Goal: Task Accomplishment & Management: Manage account settings

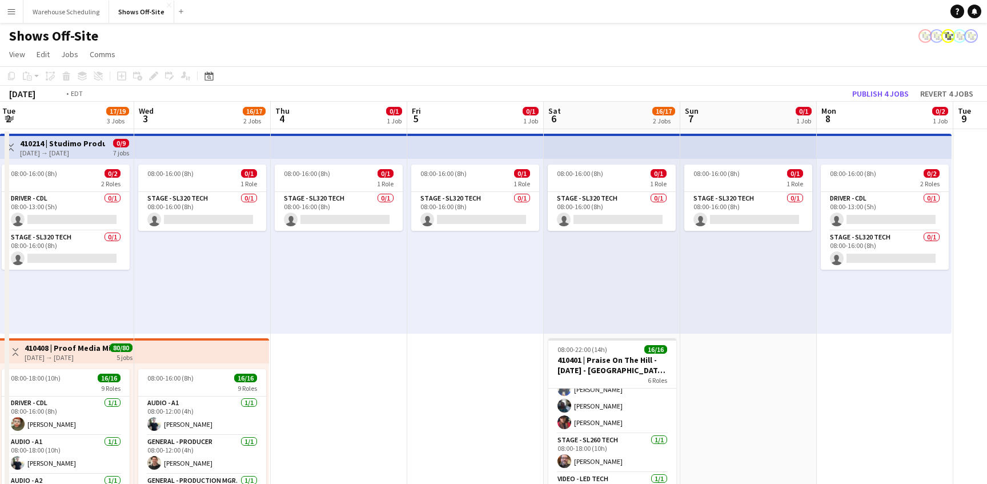
scroll to position [0, 339]
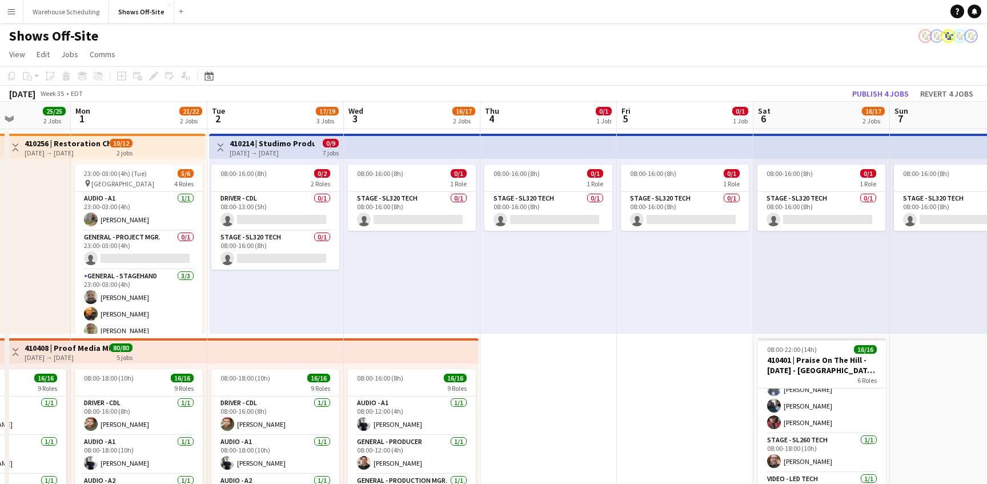
click at [270, 137] on app-top-bar "Toggle View 410214 | Studimo Productions [DATE] → [DATE] 0/9 7 jobs" at bounding box center [276, 146] width 134 height 25
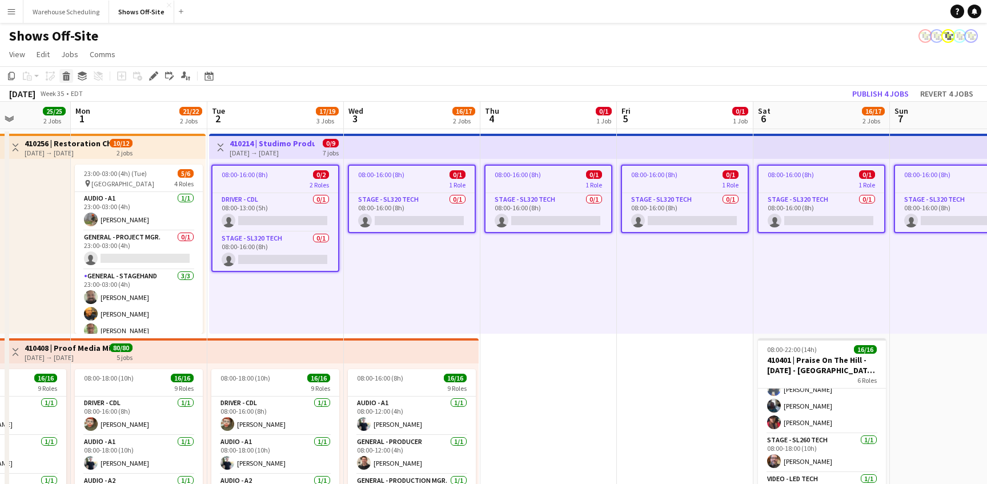
click at [64, 77] on icon at bounding box center [66, 78] width 6 height 6
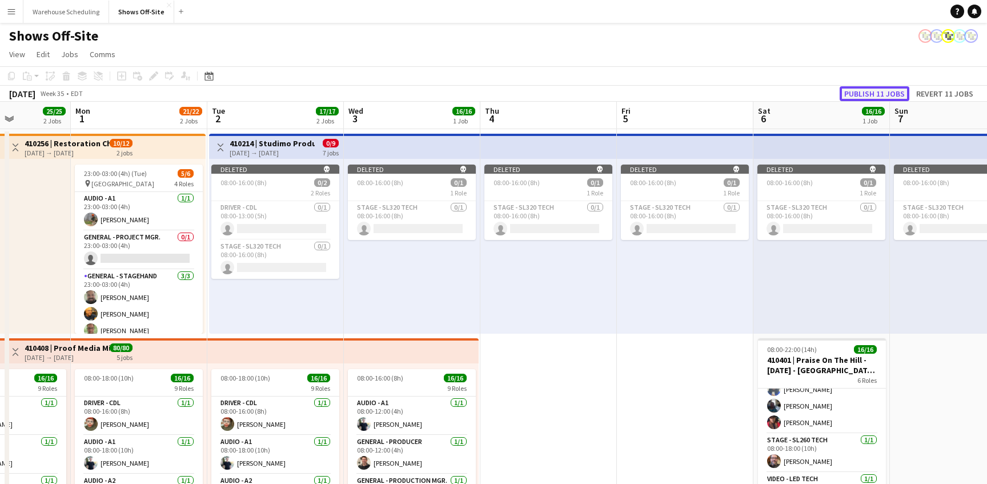
click at [856, 90] on button "Publish 11 jobs" at bounding box center [875, 93] width 70 height 15
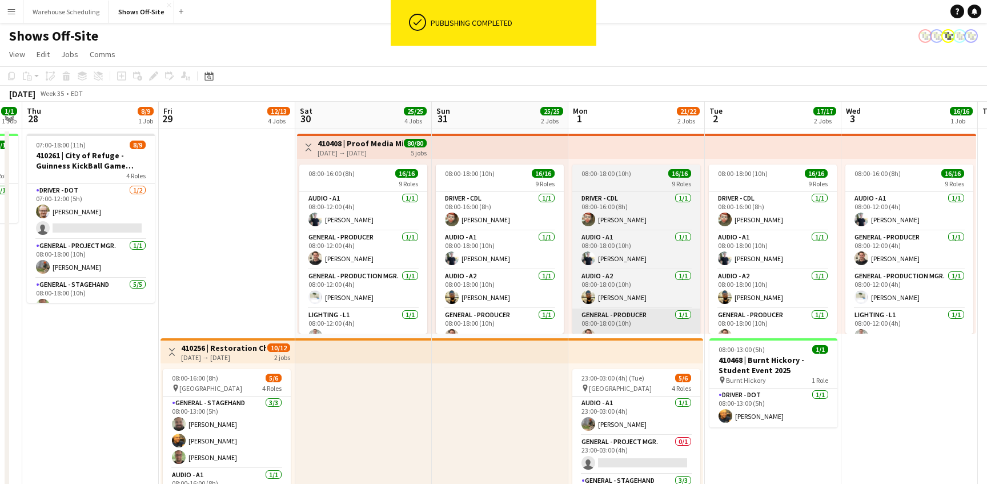
scroll to position [0, 323]
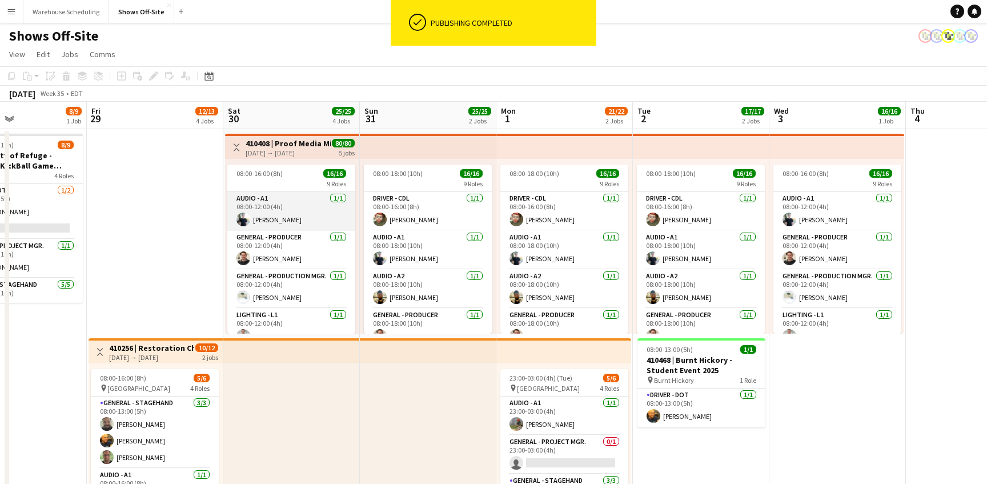
click at [297, 210] on app-card-role "Audio - A1 [DATE] 08:00-12:00 (4h) [PERSON_NAME]" at bounding box center [291, 211] width 128 height 39
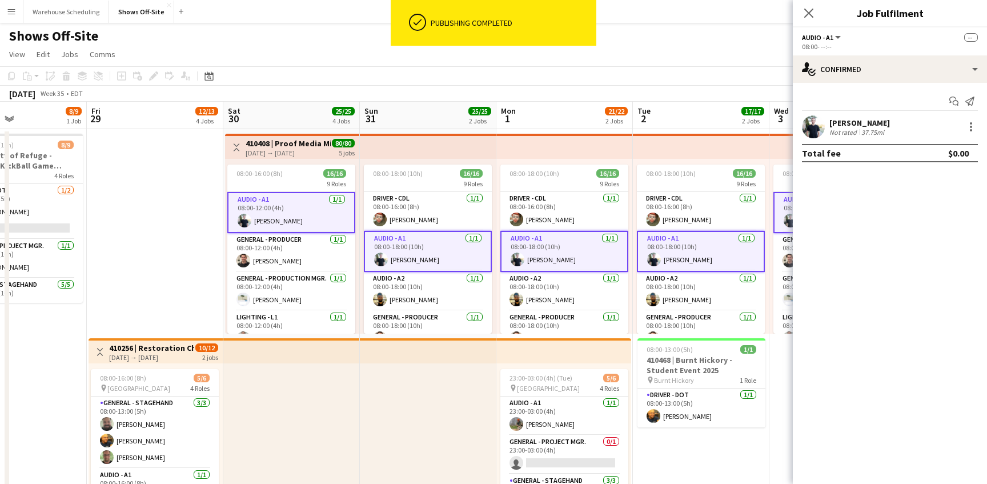
click at [817, 127] on app-user-avatar at bounding box center [813, 126] width 23 height 23
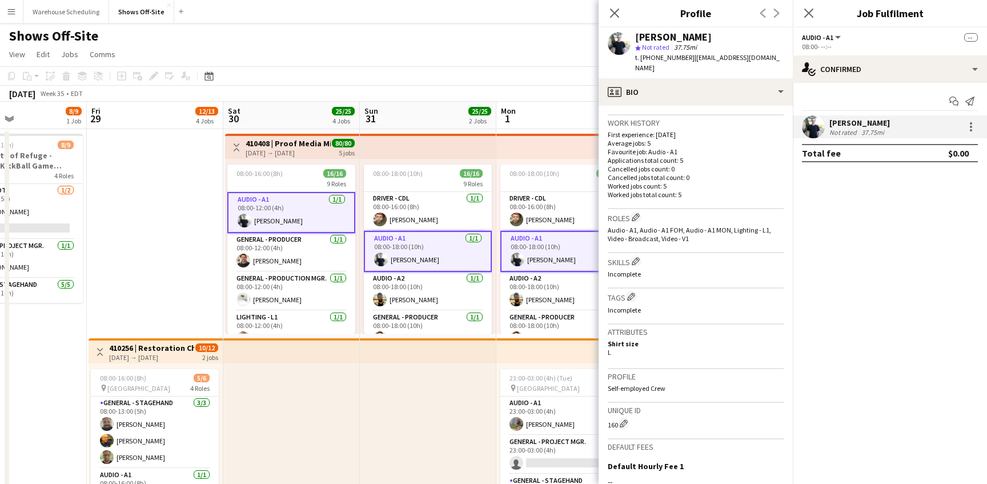
scroll to position [278, 0]
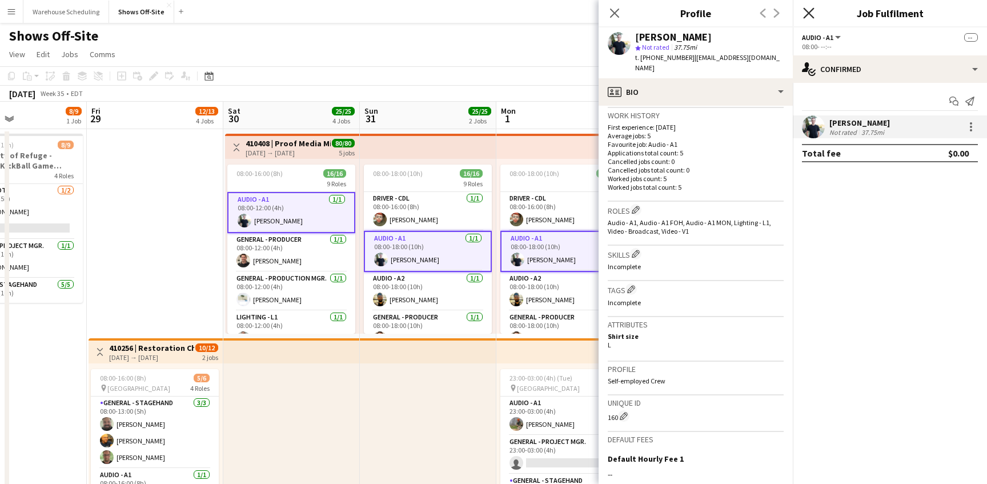
click at [810, 13] on icon "Close pop-in" at bounding box center [808, 12] width 11 height 11
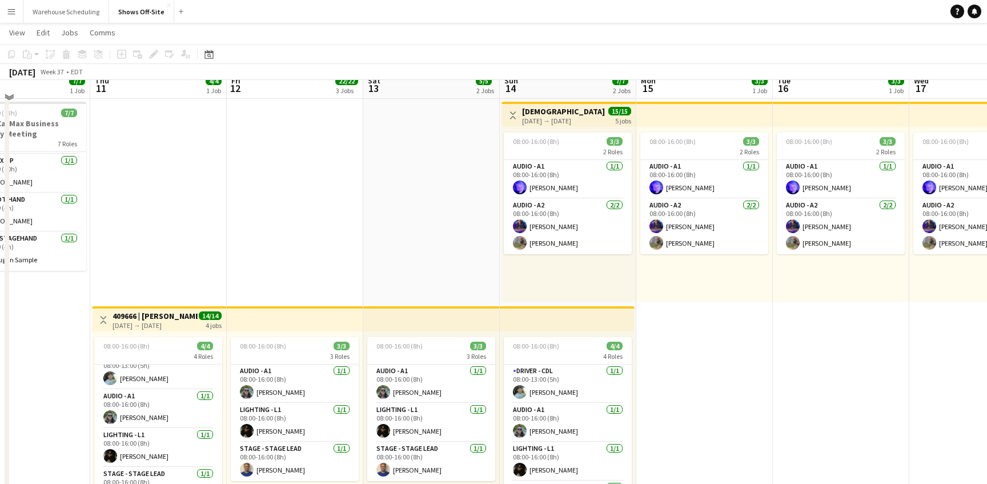
scroll to position [10, 0]
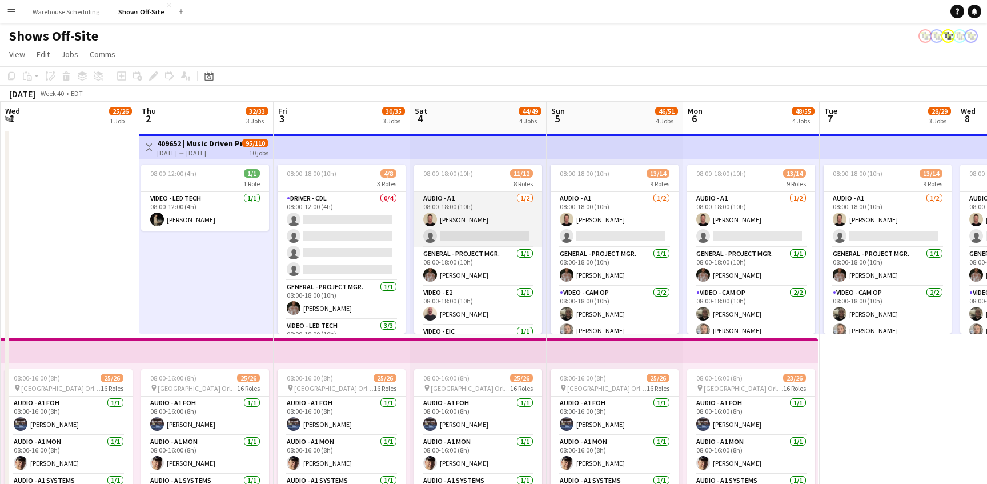
click at [493, 226] on app-card-role "Audio - A1 [DATE] 08:00-18:00 (10h) [PERSON_NAME] single-neutral-actions" at bounding box center [478, 219] width 128 height 55
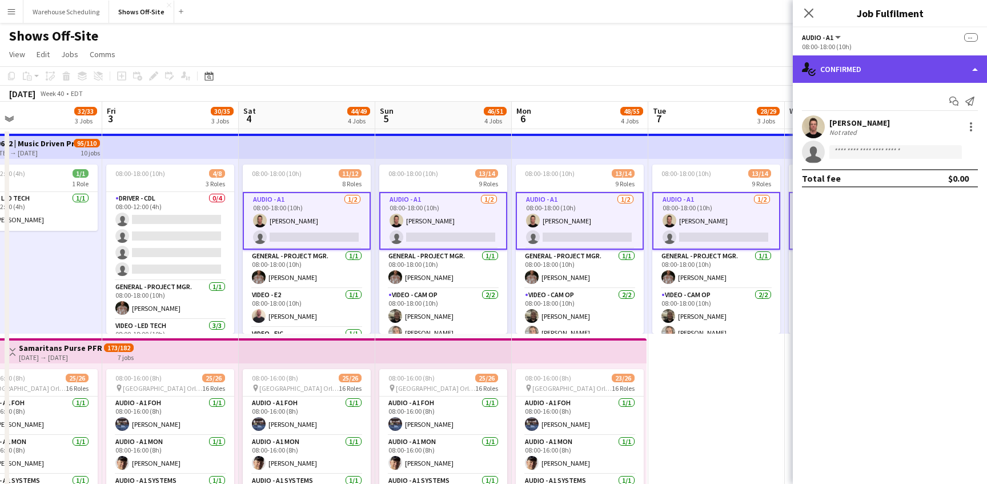
click at [856, 65] on div "single-neutral-actions-check-2 Confirmed" at bounding box center [890, 68] width 194 height 27
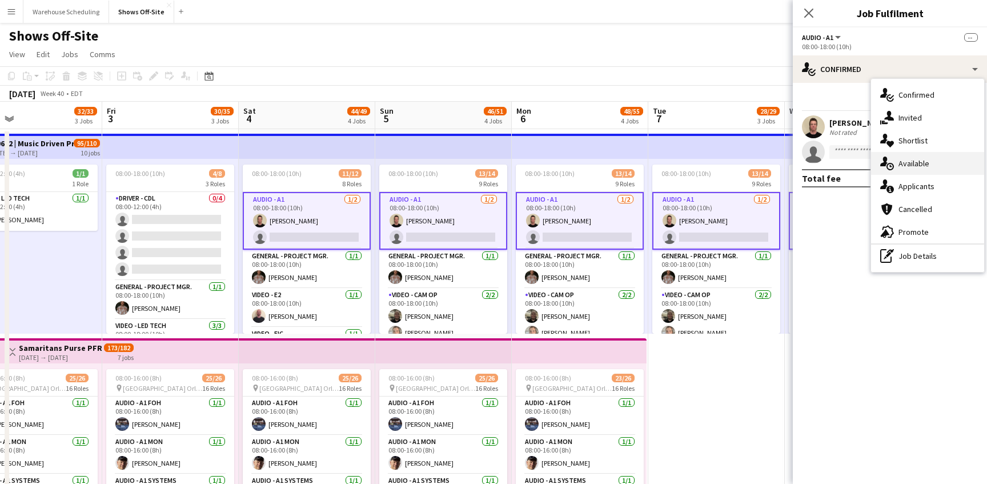
click at [905, 168] on div "single-neutral-actions-upload Available" at bounding box center [927, 163] width 113 height 23
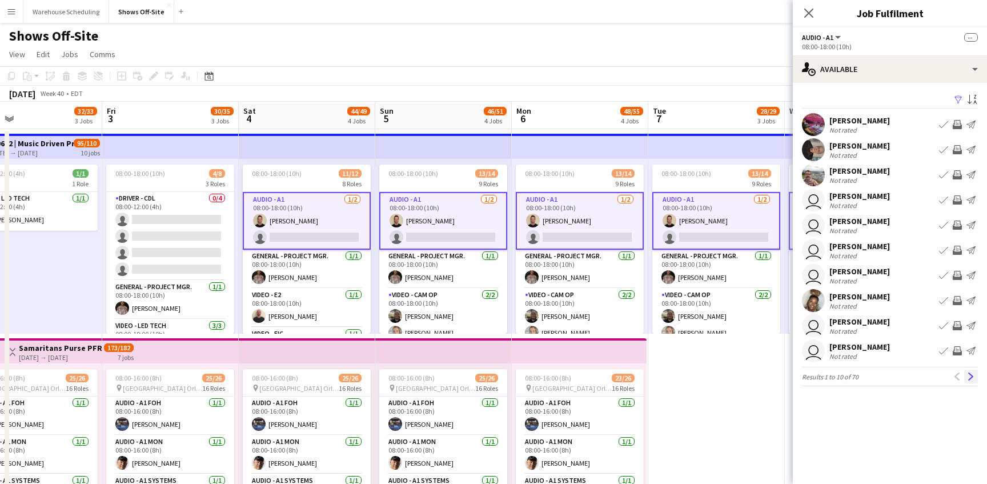
click at [972, 376] on app-icon "Next" at bounding box center [971, 376] width 8 height 8
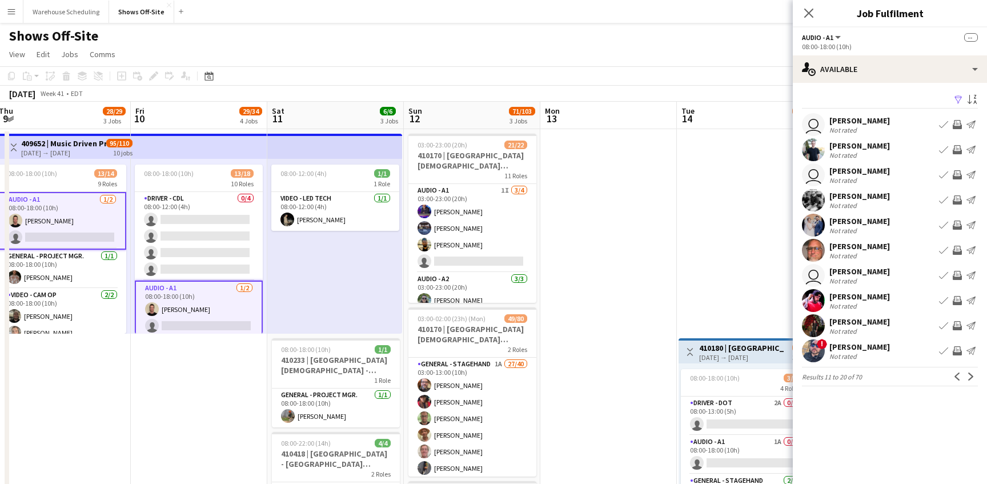
scroll to position [0, 320]
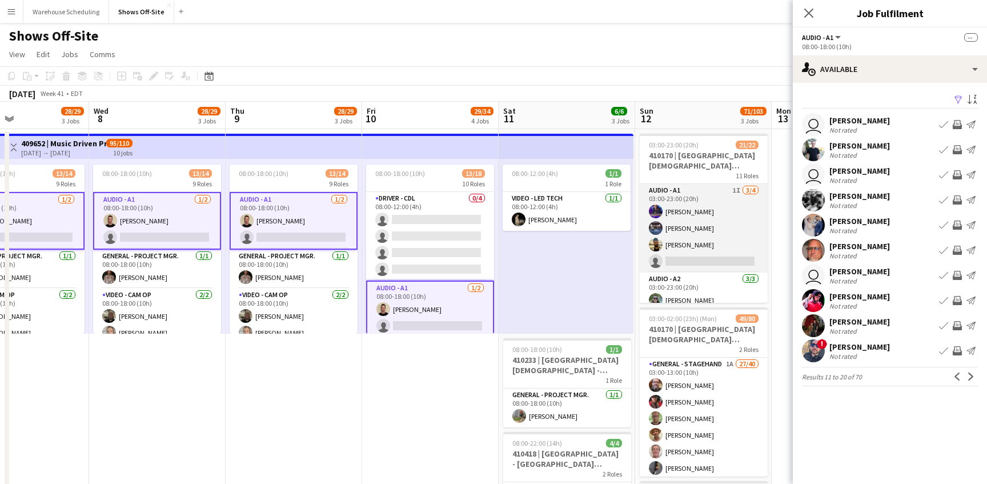
click at [701, 229] on app-card-role "Audio - A1 1I [DATE] 03:00-23:00 (20h) [PERSON_NAME] [PERSON_NAME] [PERSON_NAME…" at bounding box center [704, 228] width 128 height 89
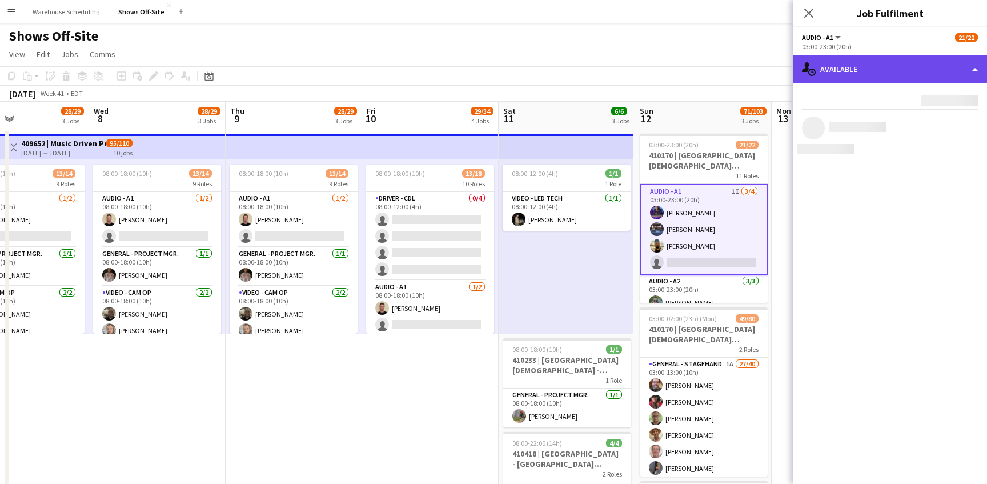
click at [852, 78] on div "single-neutral-actions-upload Available" at bounding box center [890, 68] width 194 height 27
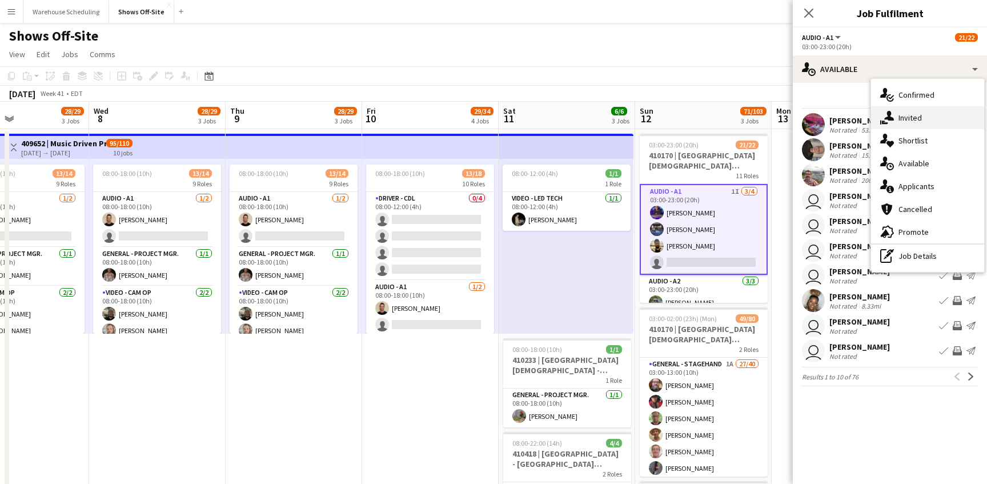
click at [880, 114] on icon "single-neutral-actions-share-1" at bounding box center [887, 118] width 14 height 14
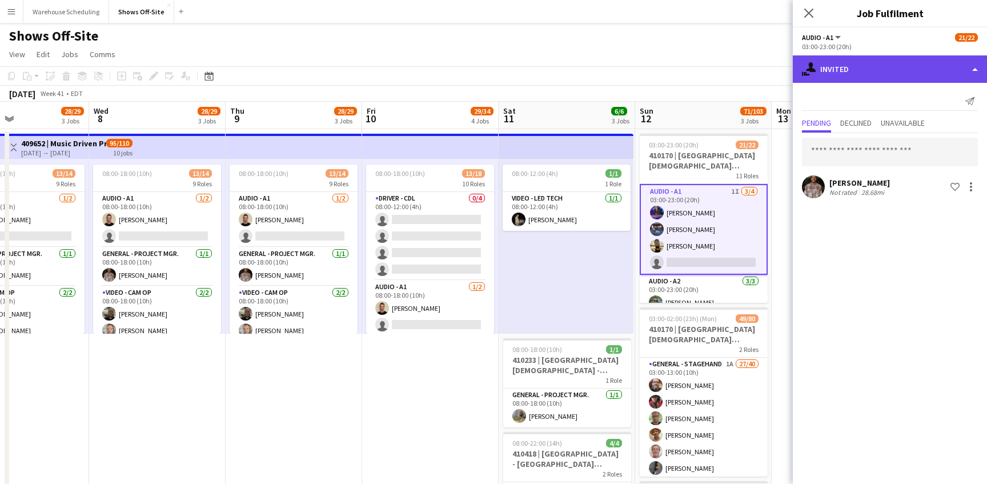
click at [878, 70] on div "single-neutral-actions-share-1 Invited" at bounding box center [890, 68] width 194 height 27
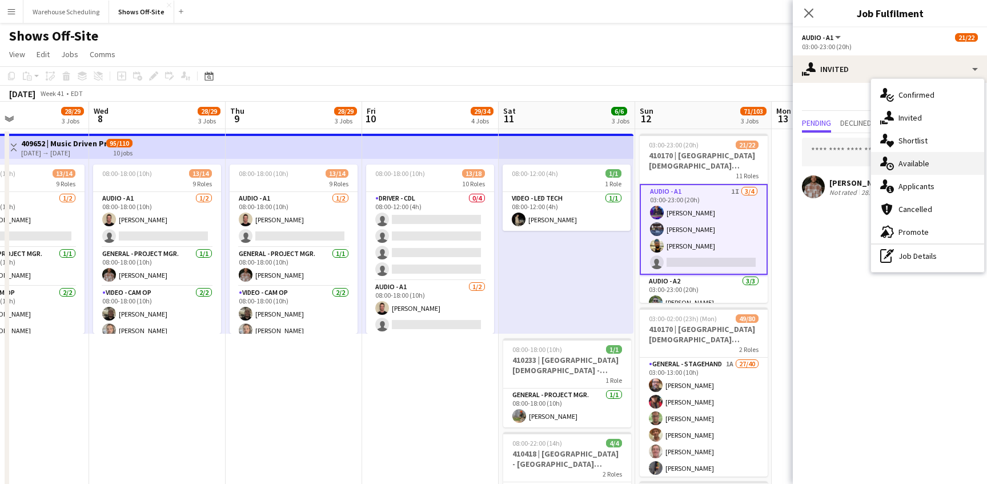
click at [912, 168] on div "single-neutral-actions-upload Available" at bounding box center [927, 163] width 113 height 23
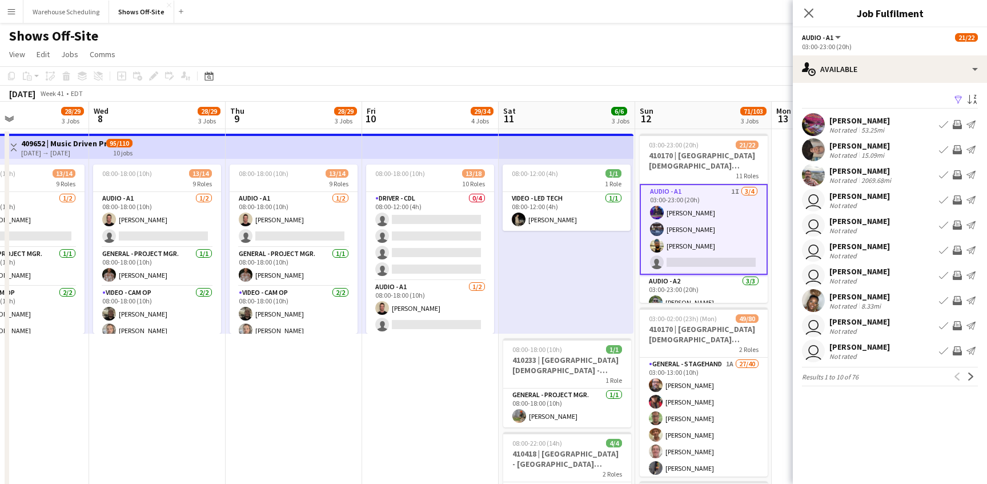
click at [978, 375] on app-available-tab "Filter Sort asc [PERSON_NAME] Not rated 53.25mi Book crew Invite crew Send noti…" at bounding box center [890, 239] width 194 height 294
click at [974, 377] on app-icon "Next" at bounding box center [971, 376] width 8 height 8
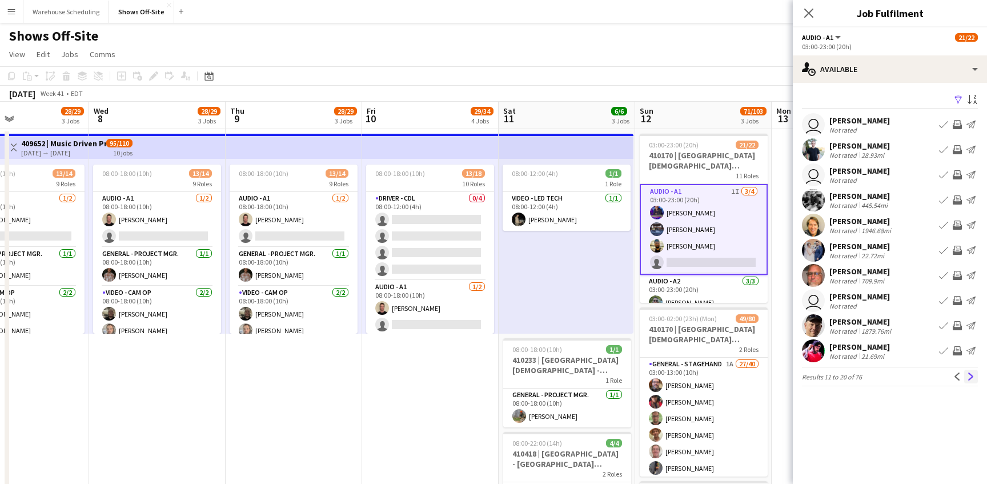
click at [969, 375] on app-icon "Next" at bounding box center [971, 376] width 8 height 8
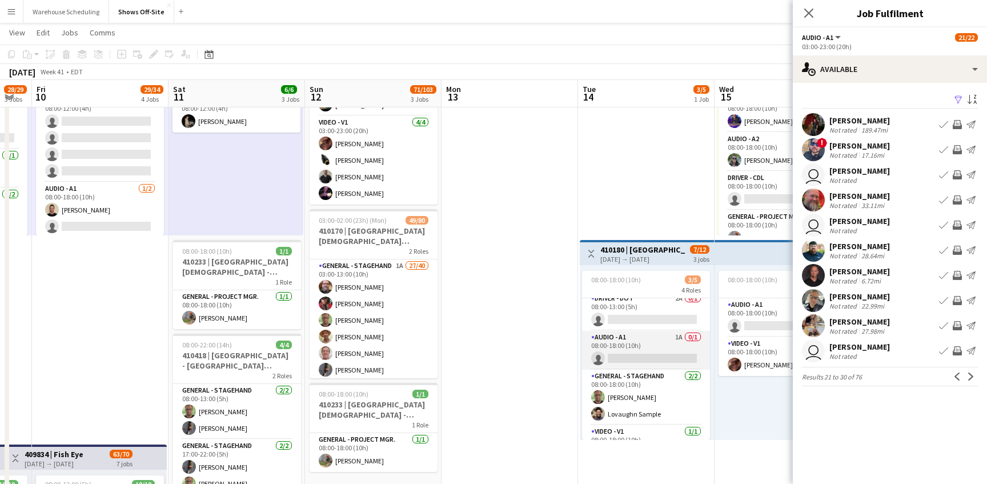
scroll to position [0, 0]
click at [633, 359] on app-card-role "Audio - A1 1A 0/1 08:00-18:00 (10h) single-neutral-actions" at bounding box center [646, 356] width 128 height 39
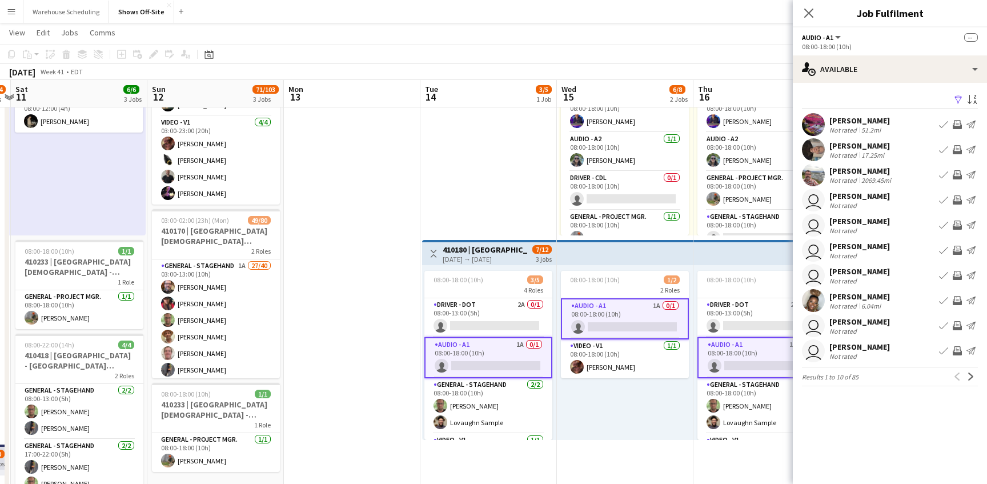
scroll to position [0, 352]
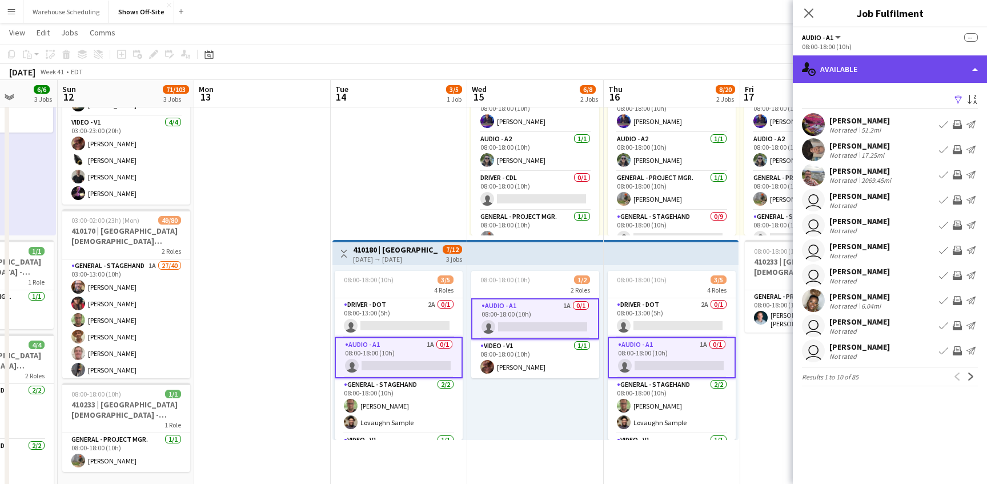
click at [873, 69] on div "single-neutral-actions-upload Available" at bounding box center [890, 68] width 194 height 27
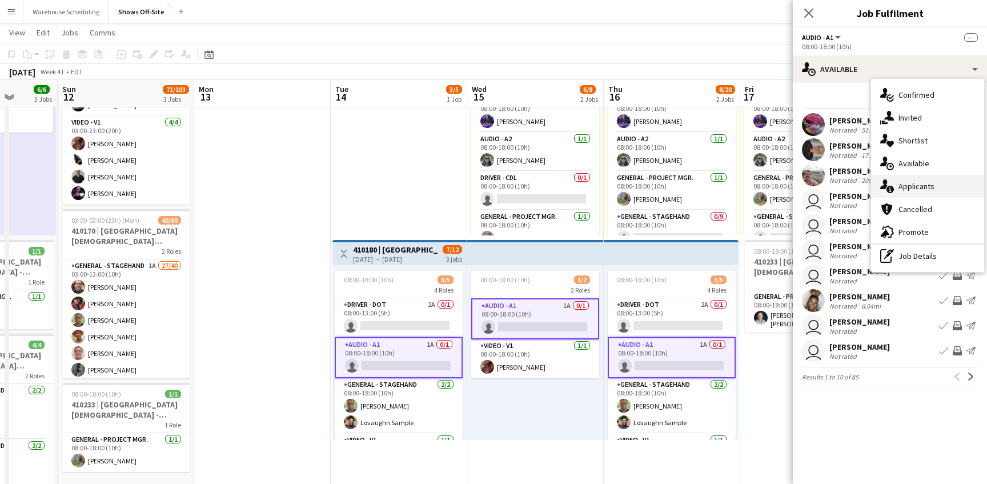
click at [911, 181] on div "single-neutral-actions-information Applicants" at bounding box center [927, 186] width 113 height 23
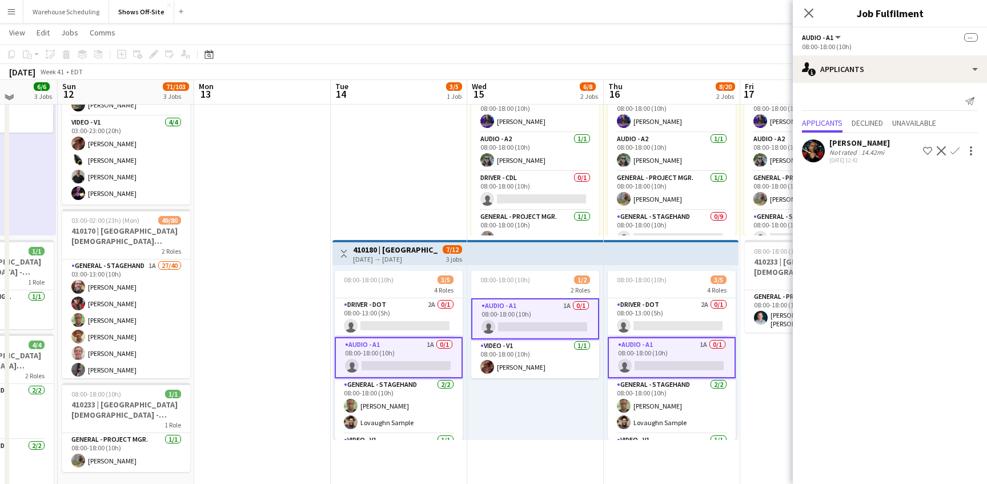
scroll to position [98, 0]
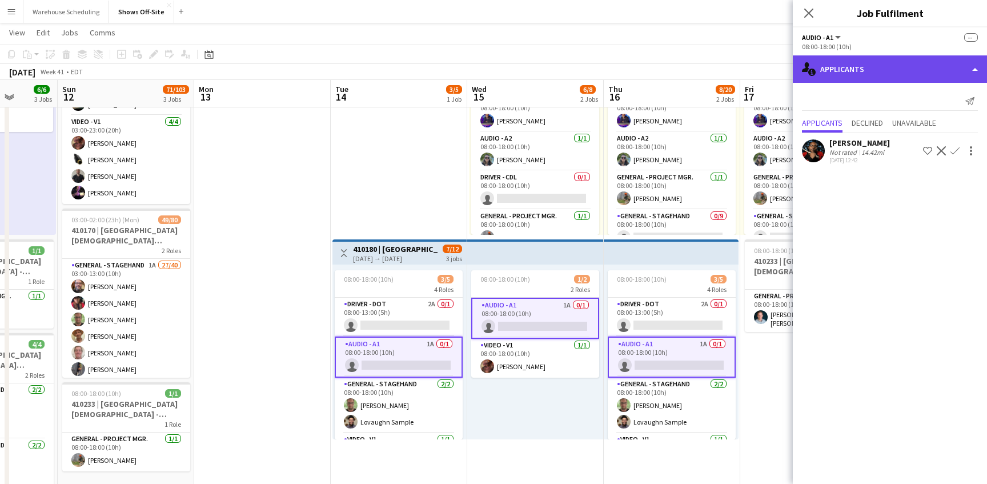
click at [847, 75] on div "single-neutral-actions-information Applicants" at bounding box center [890, 68] width 194 height 27
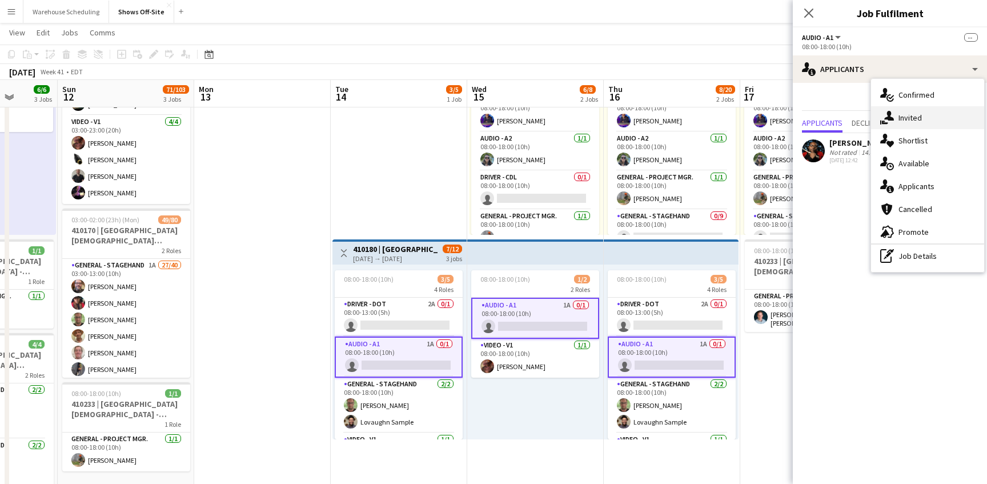
click at [901, 118] on div "single-neutral-actions-share-1 Invited" at bounding box center [927, 117] width 113 height 23
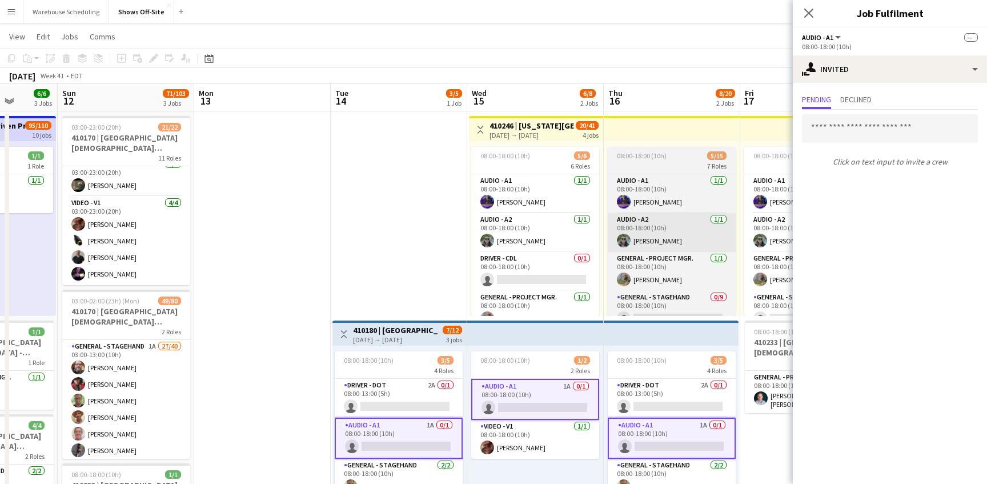
scroll to position [10, 0]
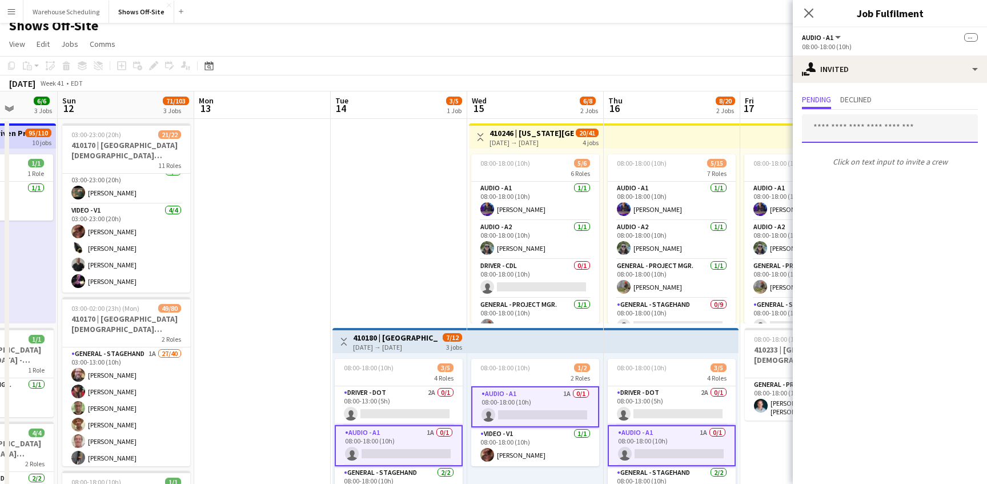
click at [864, 134] on input "text" at bounding box center [890, 128] width 176 height 29
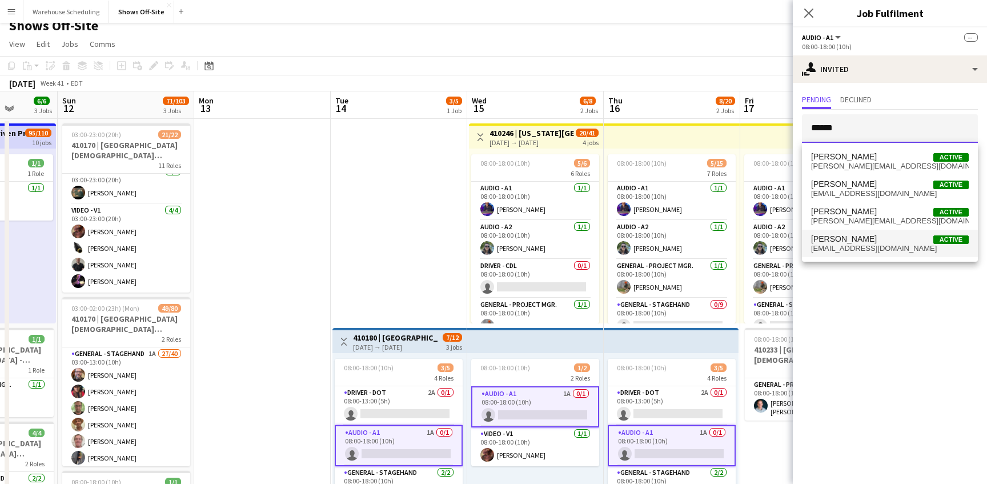
type input "******"
click at [856, 234] on span "[PERSON_NAME]" at bounding box center [844, 239] width 66 height 10
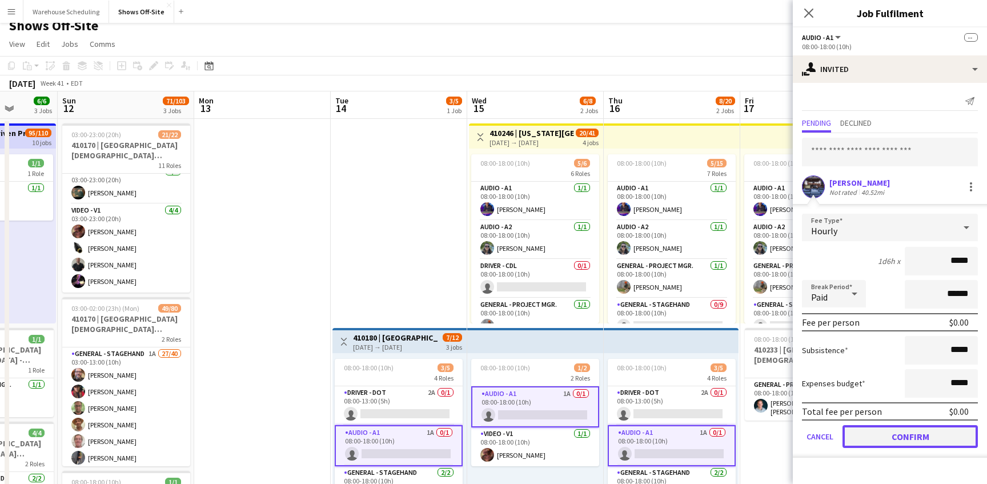
click at [883, 433] on button "Confirm" at bounding box center [909, 436] width 135 height 23
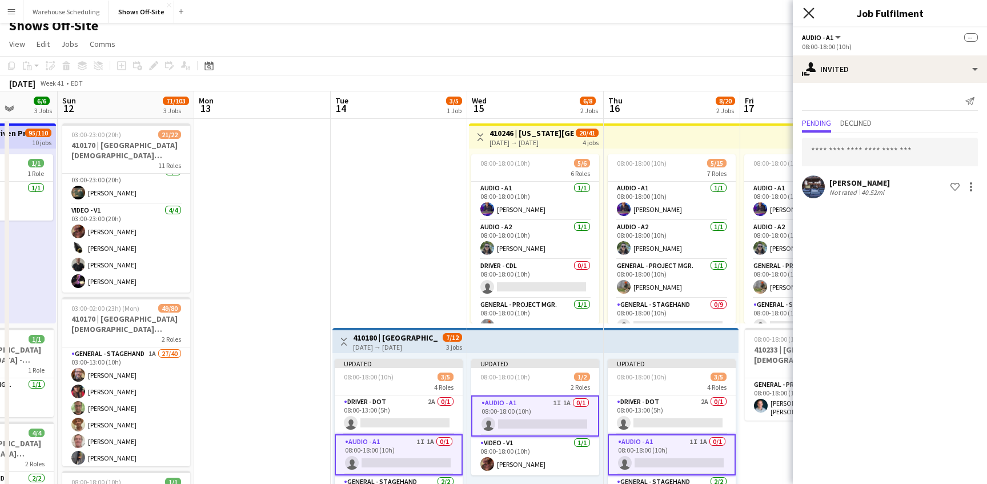
click at [809, 11] on icon "Close pop-in" at bounding box center [808, 12] width 11 height 11
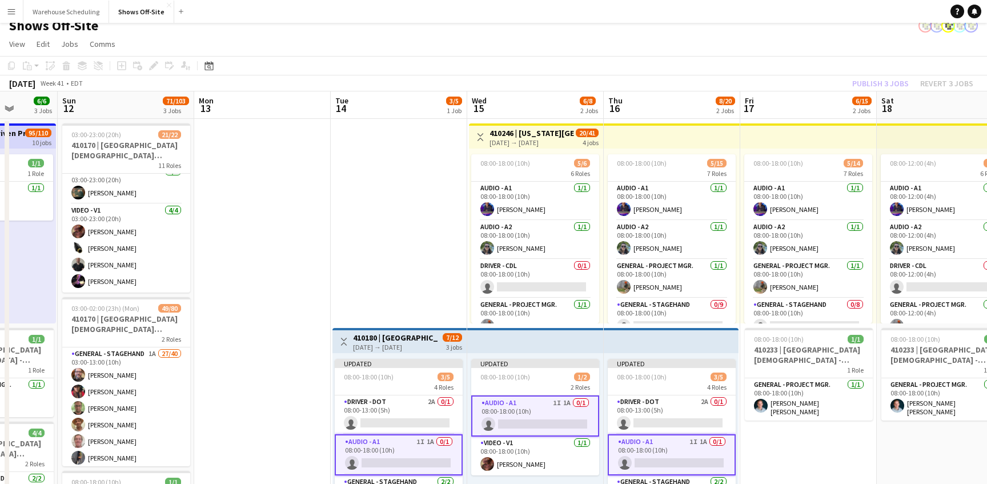
click at [873, 79] on div "Publish 3 jobs Revert 3 jobs" at bounding box center [912, 83] width 148 height 15
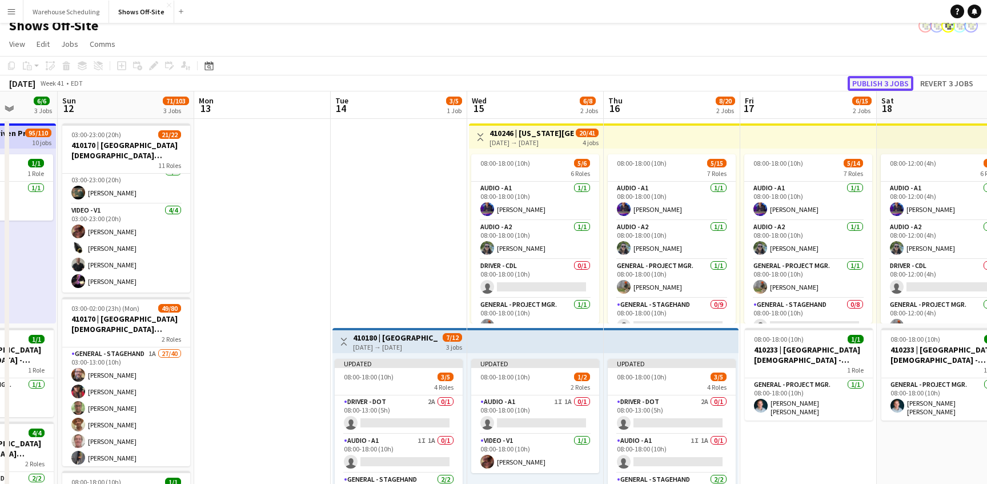
click at [873, 80] on button "Publish 3 jobs" at bounding box center [881, 83] width 66 height 15
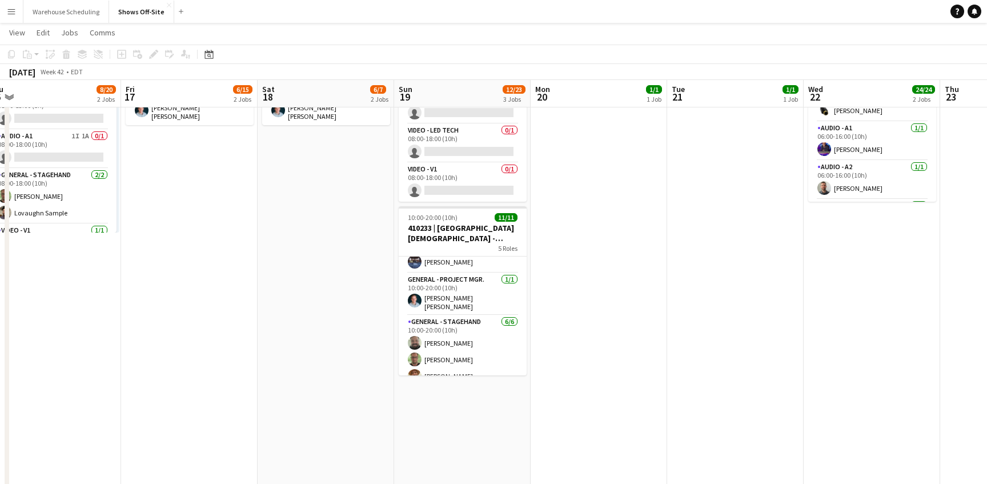
scroll to position [20, 0]
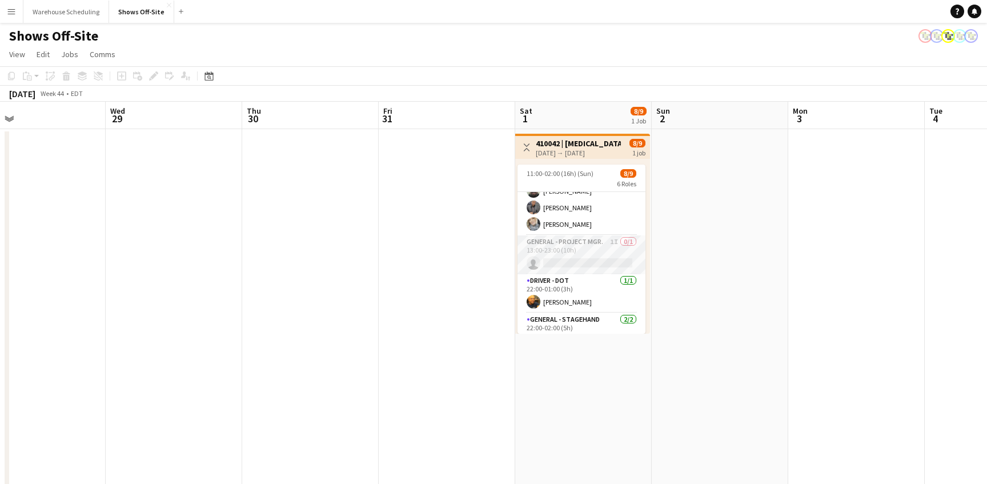
click at [604, 267] on app-card-role "General - Project Mgr. 1I 0/1 13:00-23:00 (10h) single-neutral-actions" at bounding box center [581, 254] width 128 height 39
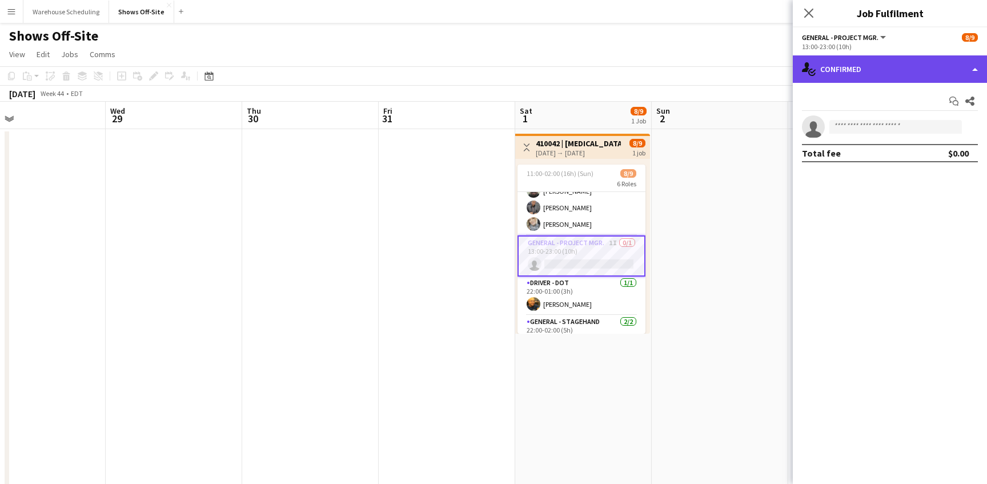
click at [930, 75] on div "single-neutral-actions-check-2 Confirmed" at bounding box center [890, 68] width 194 height 27
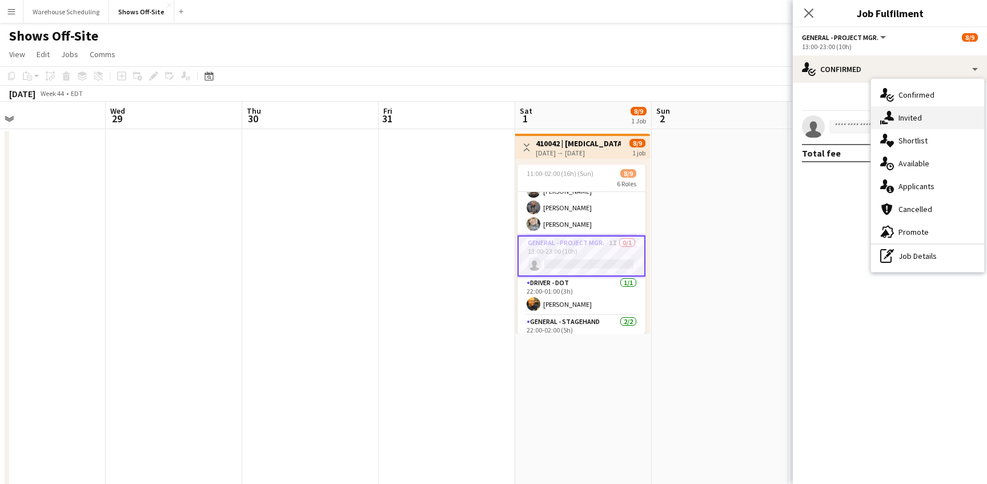
click at [932, 119] on div "single-neutral-actions-share-1 Invited" at bounding box center [927, 117] width 113 height 23
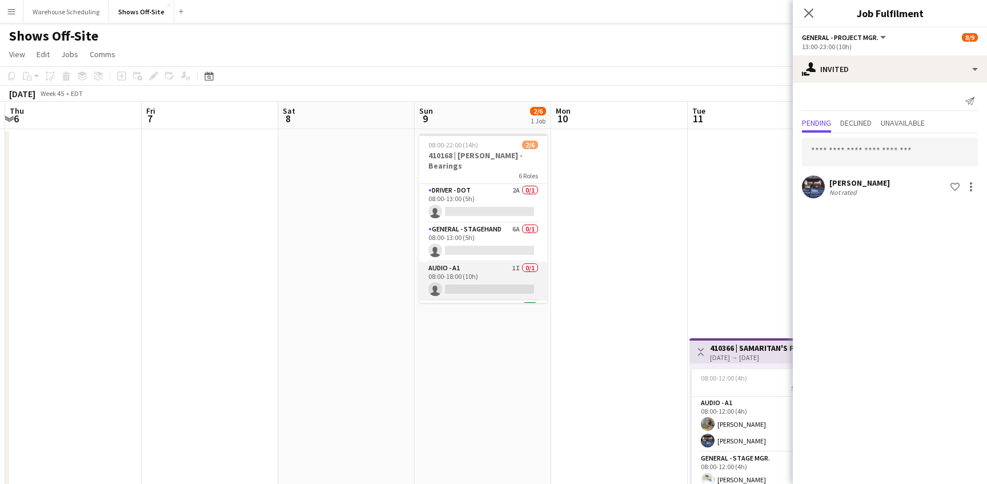
click at [488, 280] on app-card-role "Audio - A1 1I 0/1 08:00-18:00 (10h) single-neutral-actions" at bounding box center [483, 281] width 128 height 39
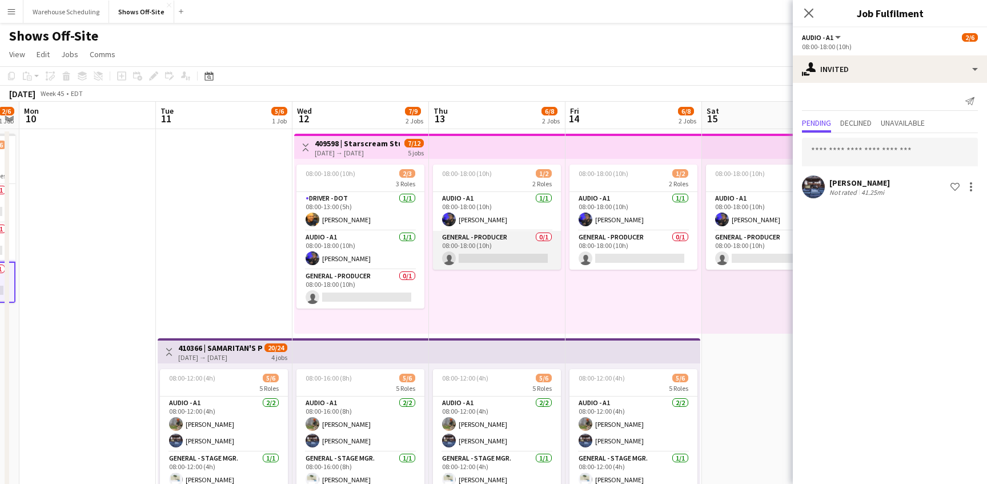
click at [485, 254] on app-card-role "General - Producer 0/1 08:00-18:00 (10h) single-neutral-actions" at bounding box center [497, 250] width 128 height 39
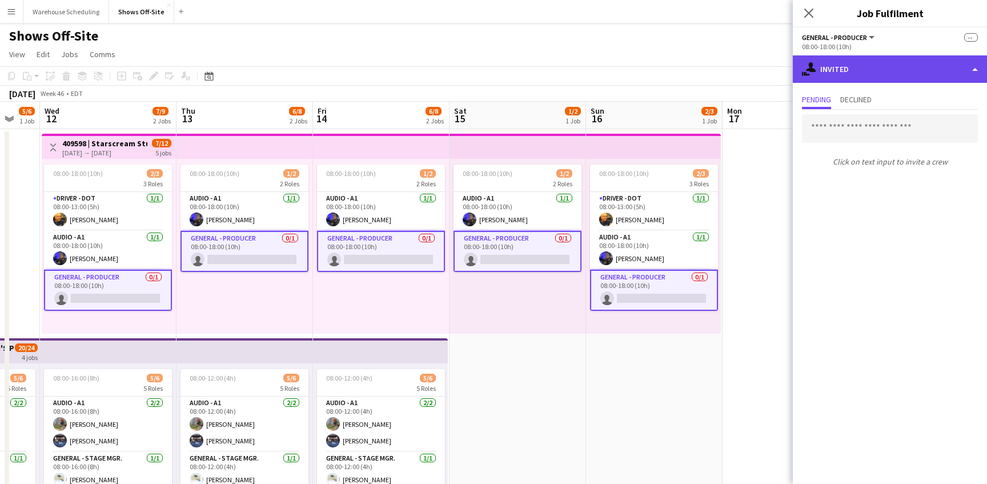
click at [901, 77] on div "single-neutral-actions-share-1 Invited" at bounding box center [890, 68] width 194 height 27
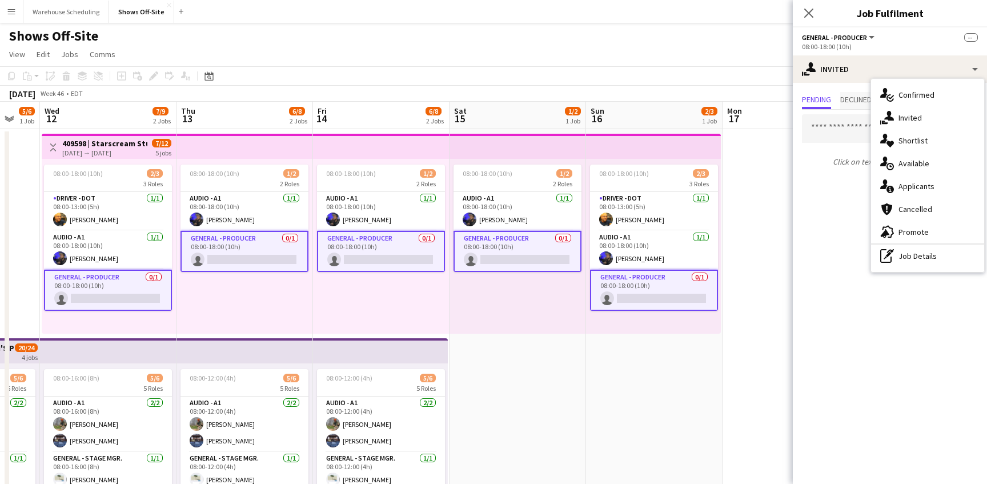
click at [849, 99] on span "Declined" at bounding box center [855, 99] width 31 height 8
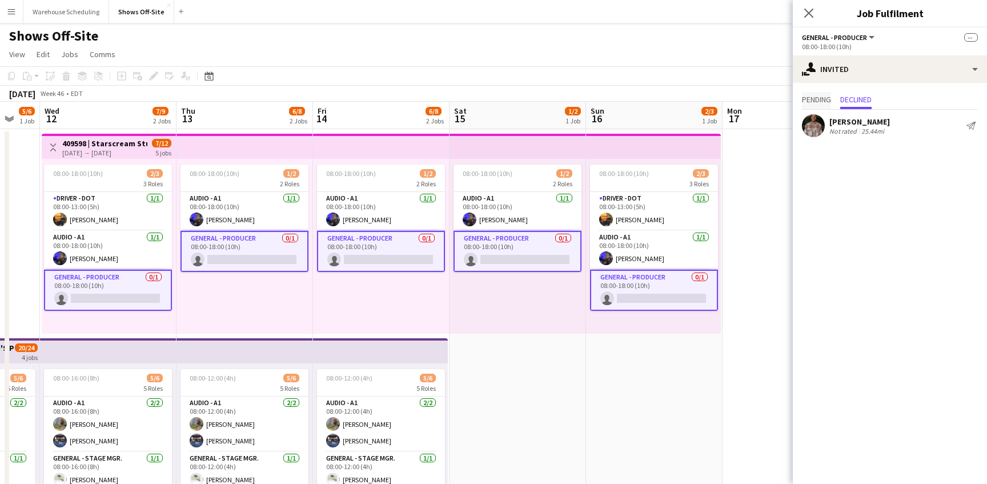
click at [814, 99] on span "Pending" at bounding box center [816, 99] width 29 height 8
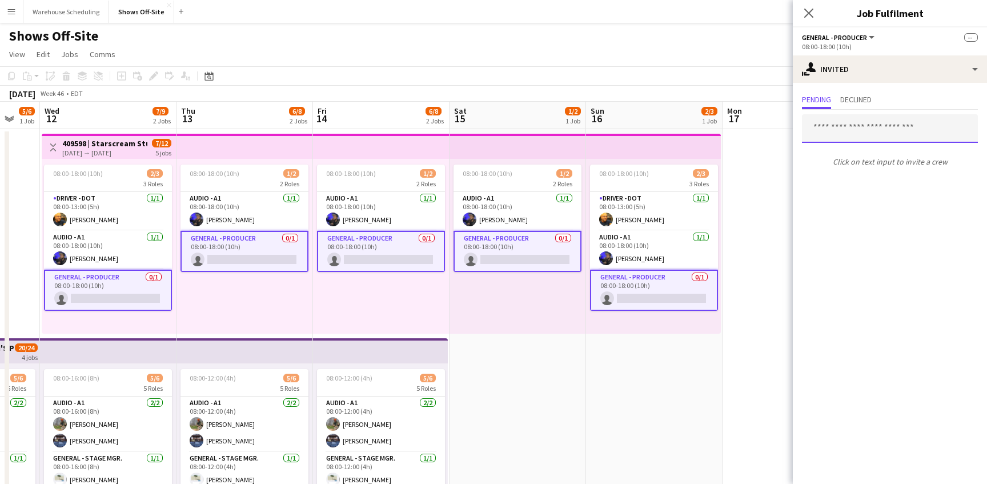
click at [842, 131] on input "text" at bounding box center [890, 128] width 176 height 29
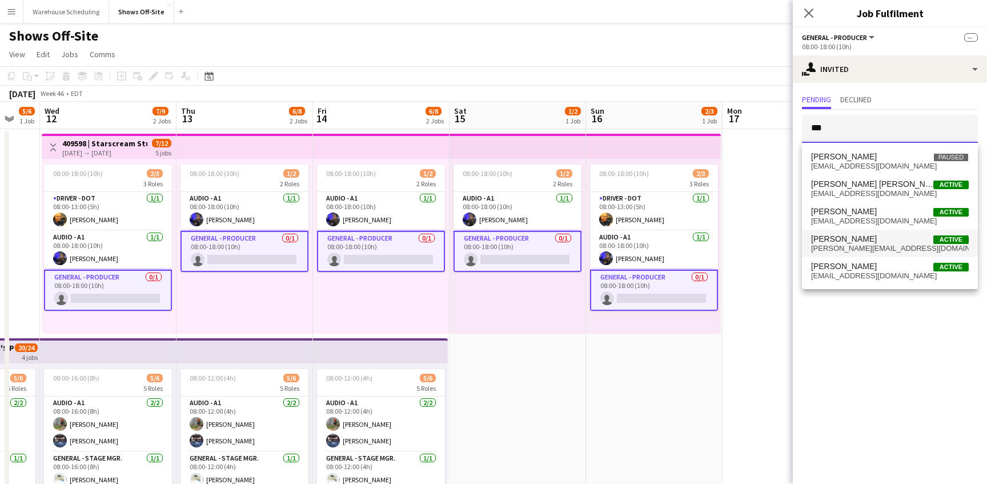
type input "***"
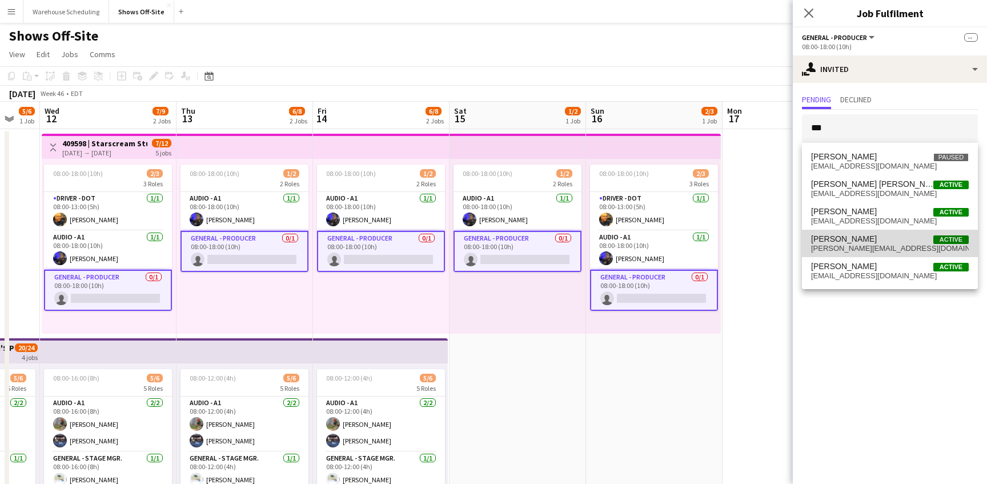
click at [866, 249] on span "[PERSON_NAME][EMAIL_ADDRESS][DOMAIN_NAME]" at bounding box center [890, 248] width 158 height 9
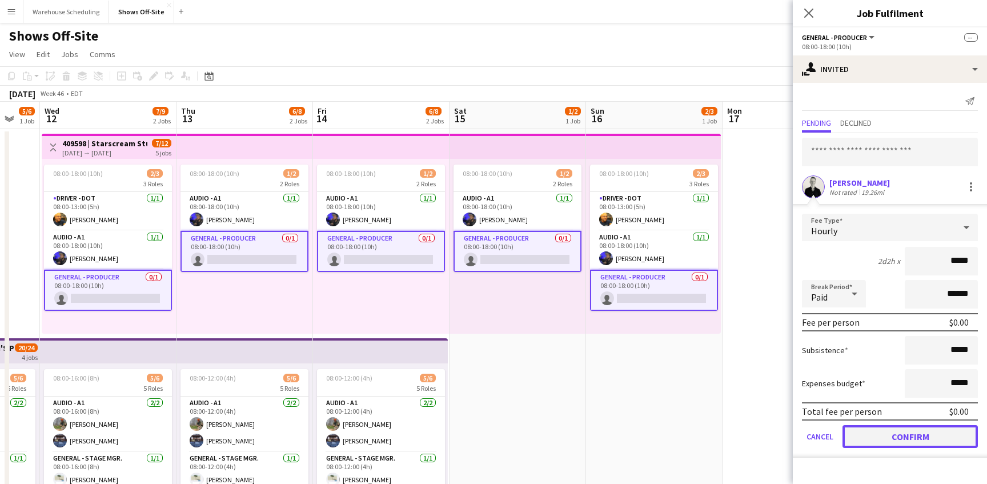
click at [904, 428] on button "Confirm" at bounding box center [909, 436] width 135 height 23
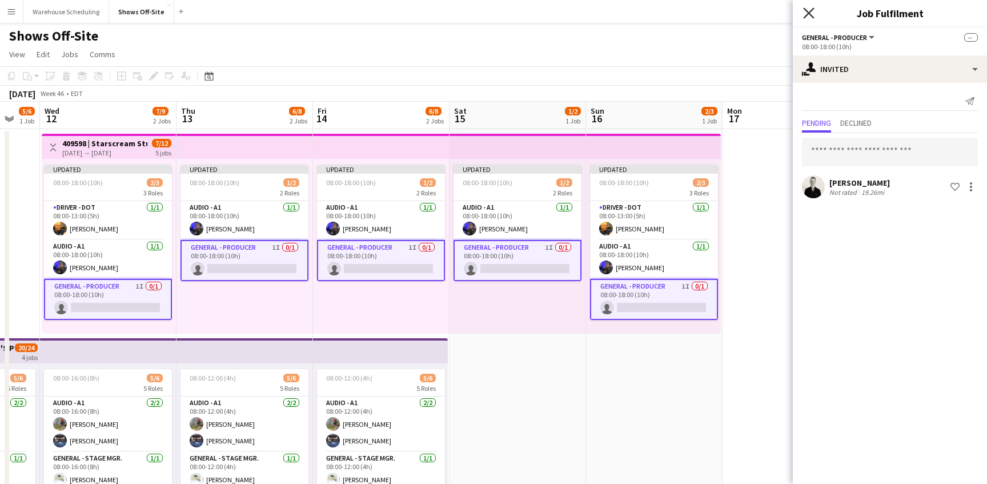
click at [803, 14] on icon "Close pop-in" at bounding box center [808, 12] width 11 height 11
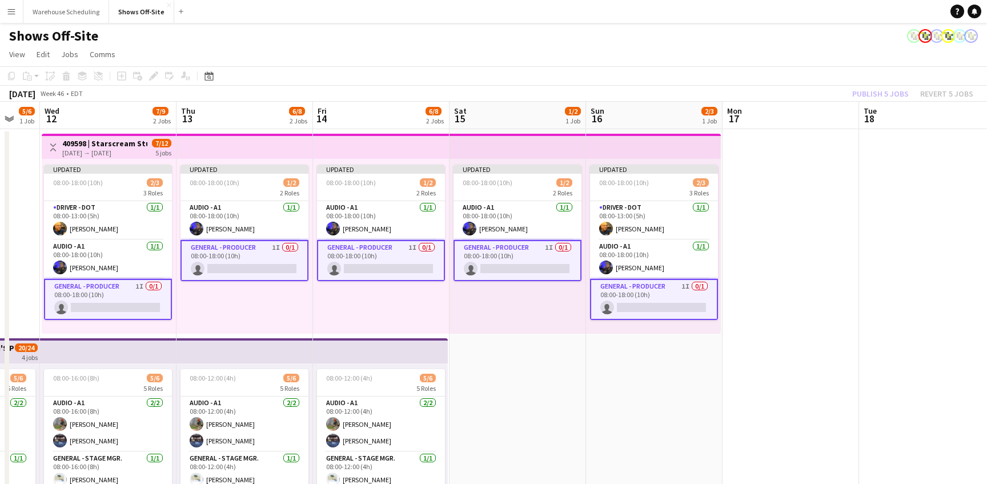
click at [859, 80] on app-toolbar "Copy Paste Paste Command V Paste with crew Command Shift V Paste linked Job [GE…" at bounding box center [493, 75] width 987 height 19
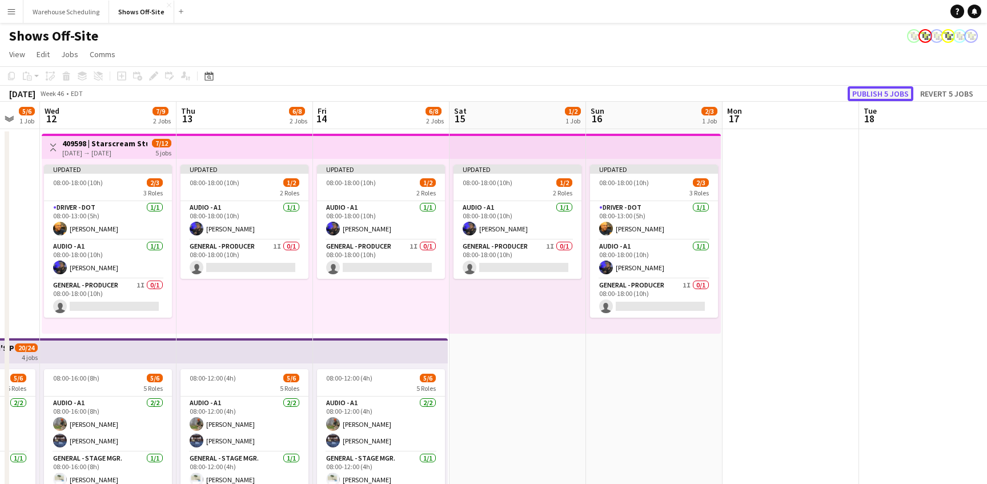
click at [860, 89] on button "Publish 5 jobs" at bounding box center [881, 93] width 66 height 15
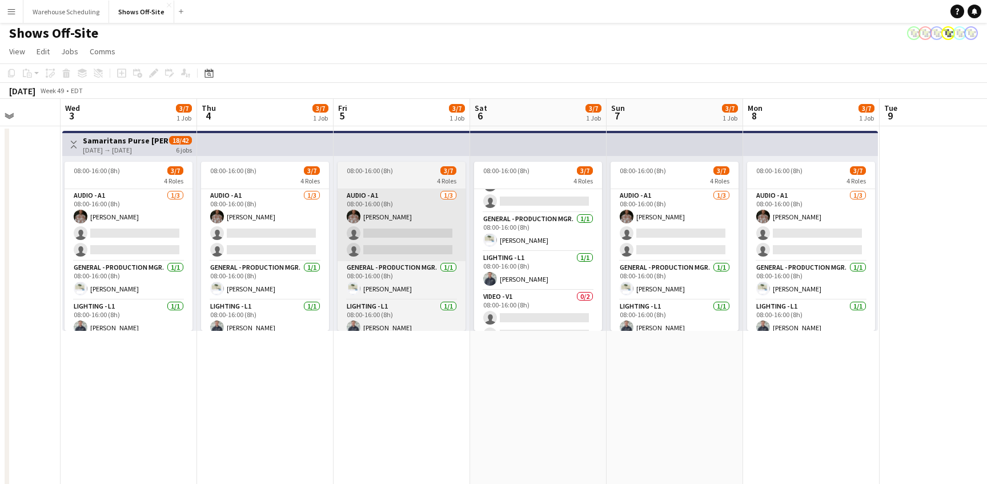
scroll to position [63, 0]
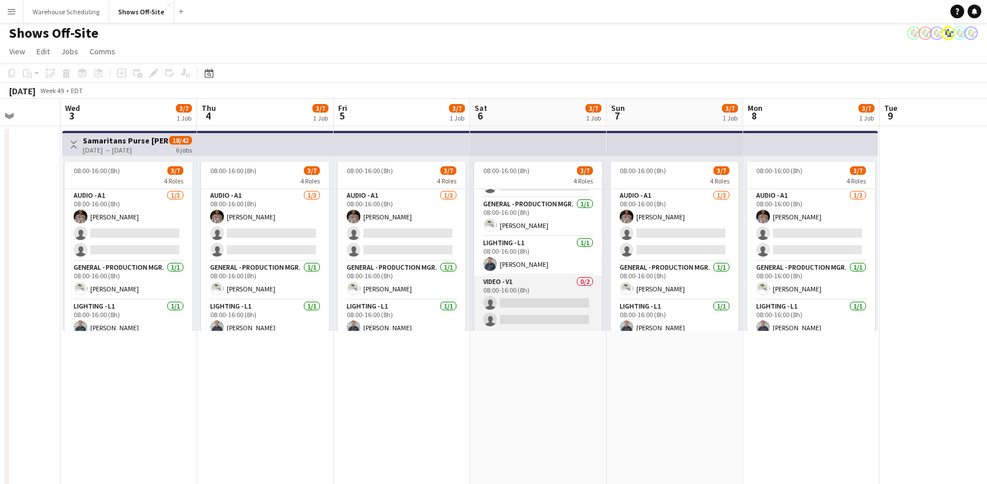
click at [534, 318] on app-card-role "Video - V1 0/2 08:00-16:00 (8h) single-neutral-actions single-neutral-actions" at bounding box center [538, 302] width 128 height 55
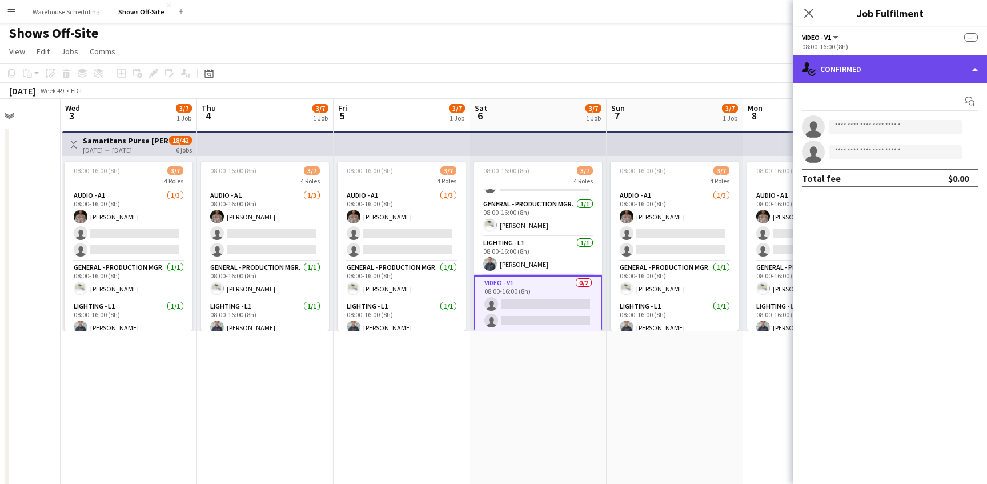
click at [878, 61] on div "single-neutral-actions-check-2 Confirmed" at bounding box center [890, 68] width 194 height 27
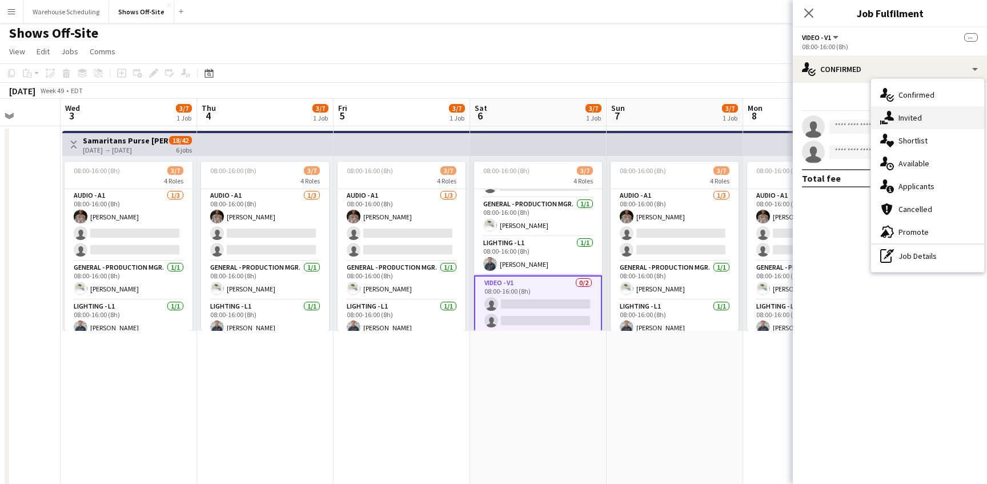
click at [890, 118] on icon at bounding box center [889, 116] width 10 height 10
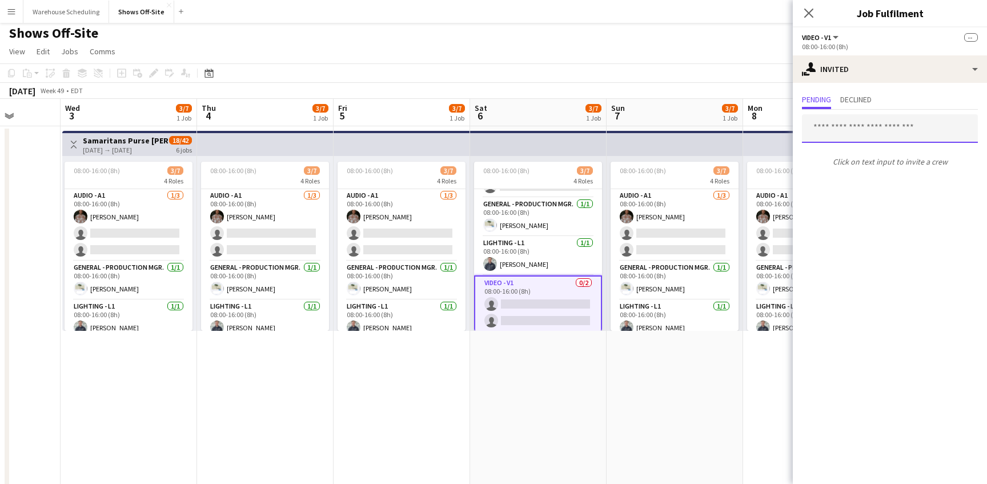
click at [872, 123] on input "text" at bounding box center [890, 128] width 176 height 29
type input "******"
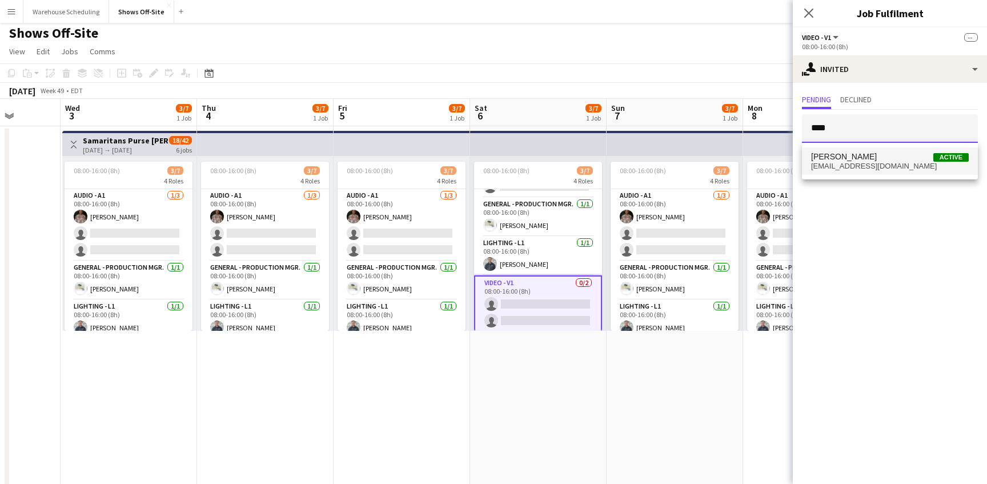
type input "****"
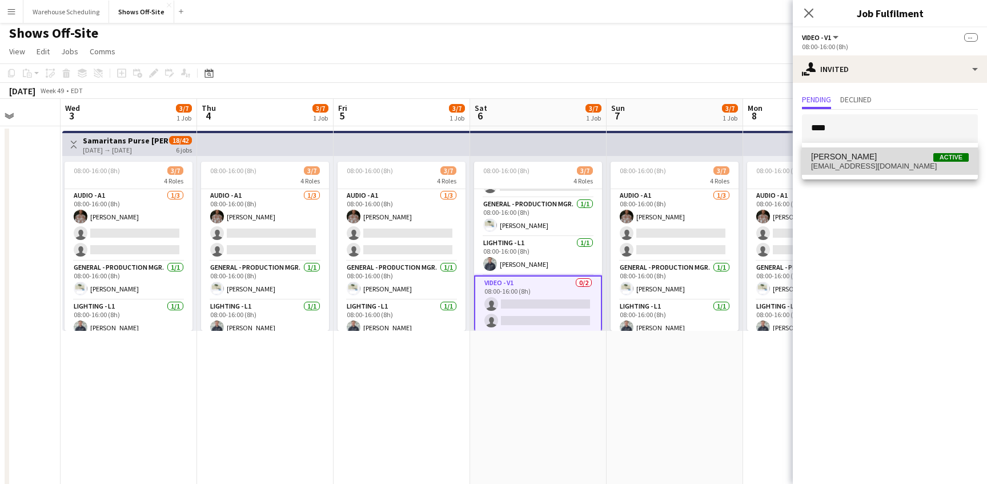
click at [868, 163] on span "[EMAIL_ADDRESS][DOMAIN_NAME]" at bounding box center [890, 166] width 158 height 9
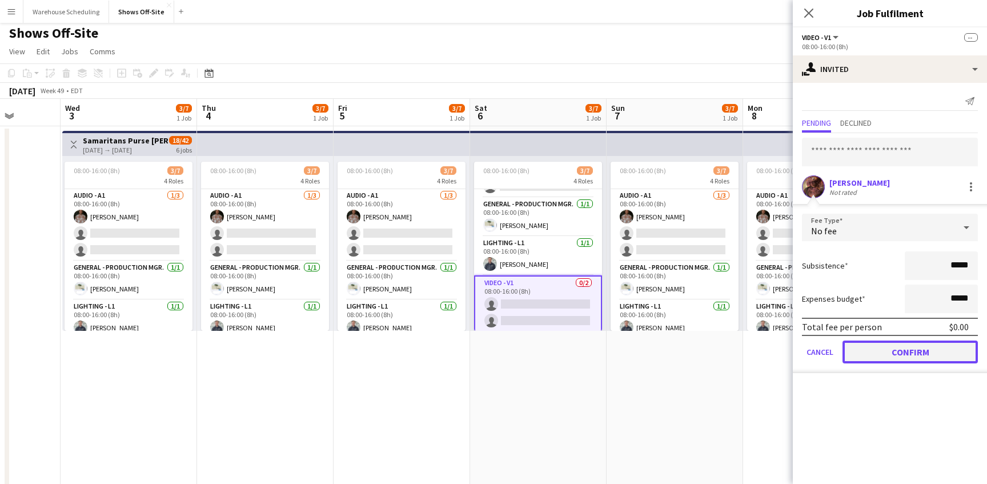
click at [896, 353] on button "Confirm" at bounding box center [909, 351] width 135 height 23
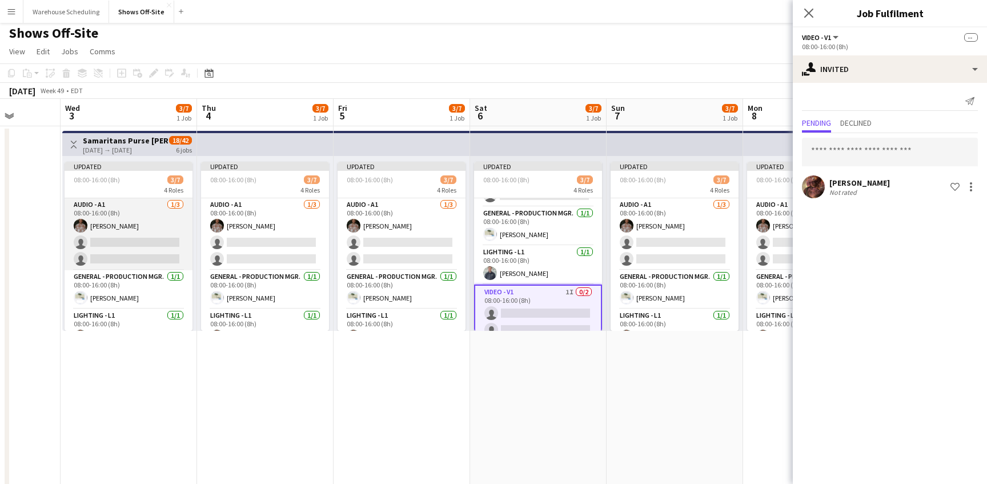
click at [150, 233] on app-card-role "Audio - A1 [DATE] 08:00-16:00 (8h) [PERSON_NAME] single-neutral-actions single-…" at bounding box center [129, 234] width 128 height 72
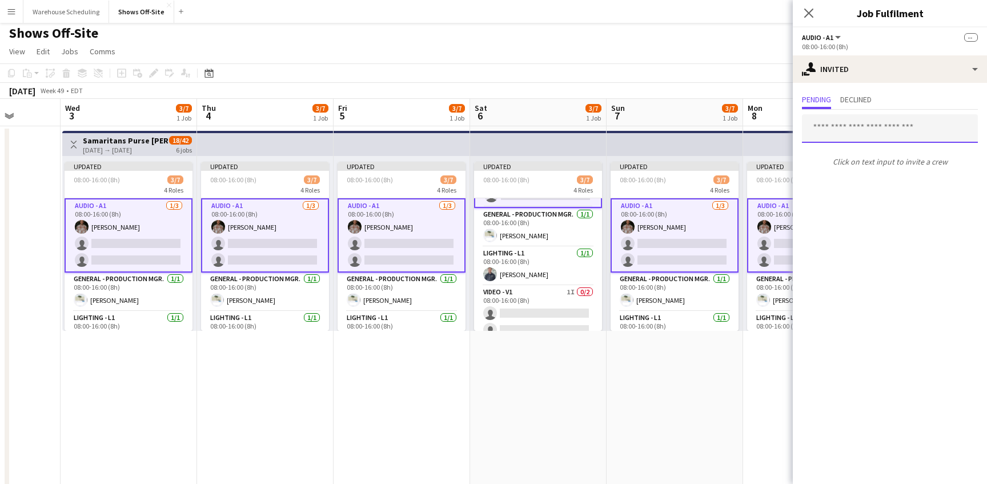
click at [861, 136] on input "text" at bounding box center [890, 128] width 176 height 29
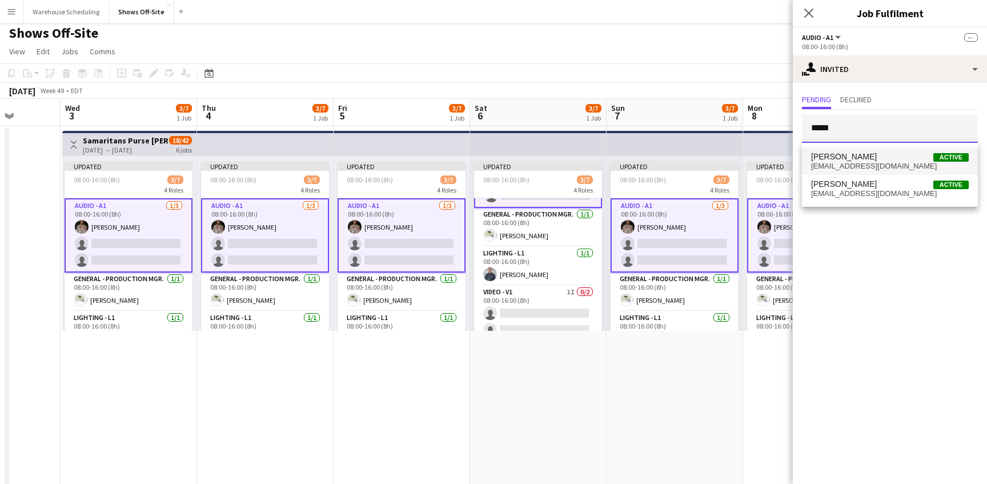
type input "*****"
click at [868, 168] on span "[EMAIL_ADDRESS][DOMAIN_NAME]" at bounding box center [890, 166] width 158 height 9
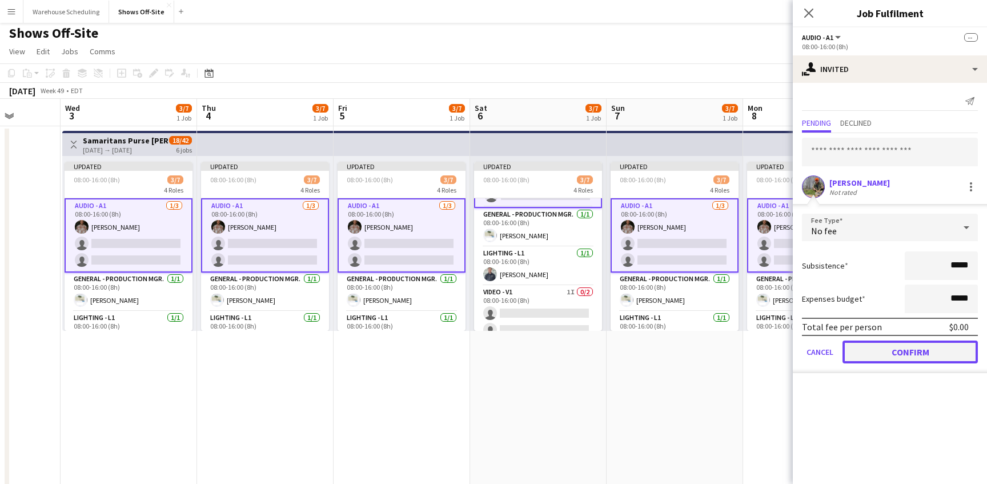
click at [884, 351] on button "Confirm" at bounding box center [909, 351] width 135 height 23
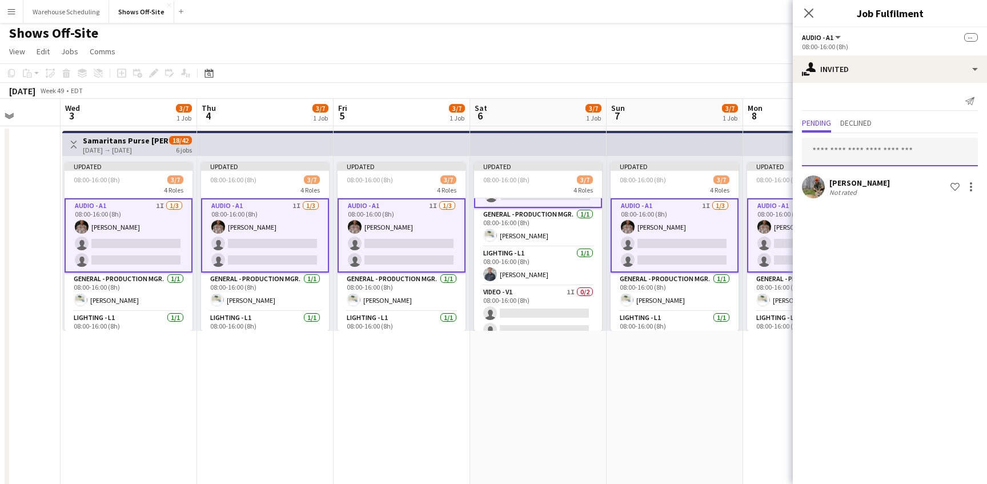
click at [853, 156] on input "text" at bounding box center [890, 152] width 176 height 29
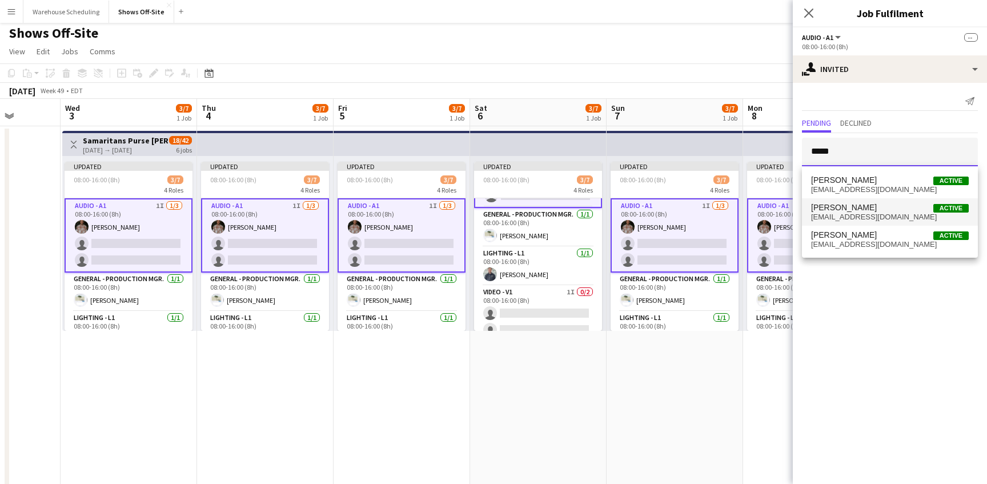
type input "*****"
click at [869, 211] on span "[PERSON_NAME]" at bounding box center [844, 208] width 66 height 10
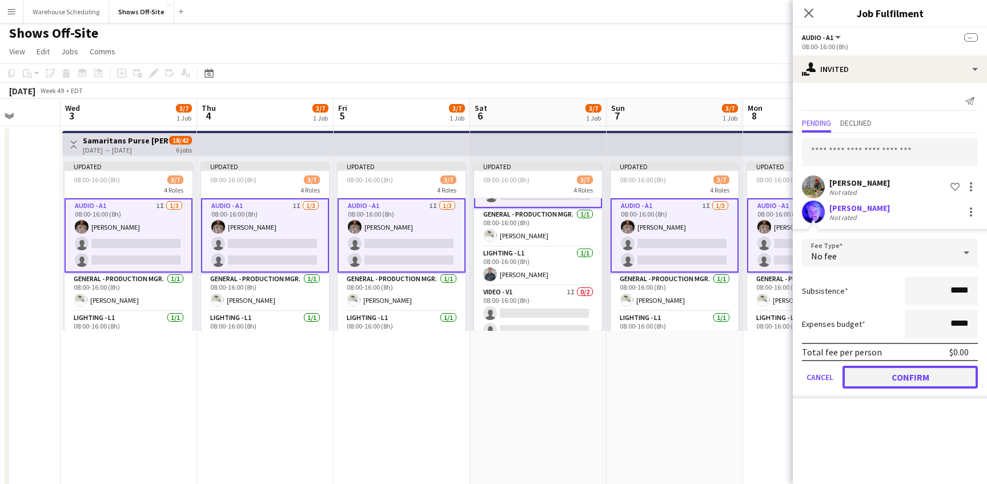
click at [896, 376] on button "Confirm" at bounding box center [909, 377] width 135 height 23
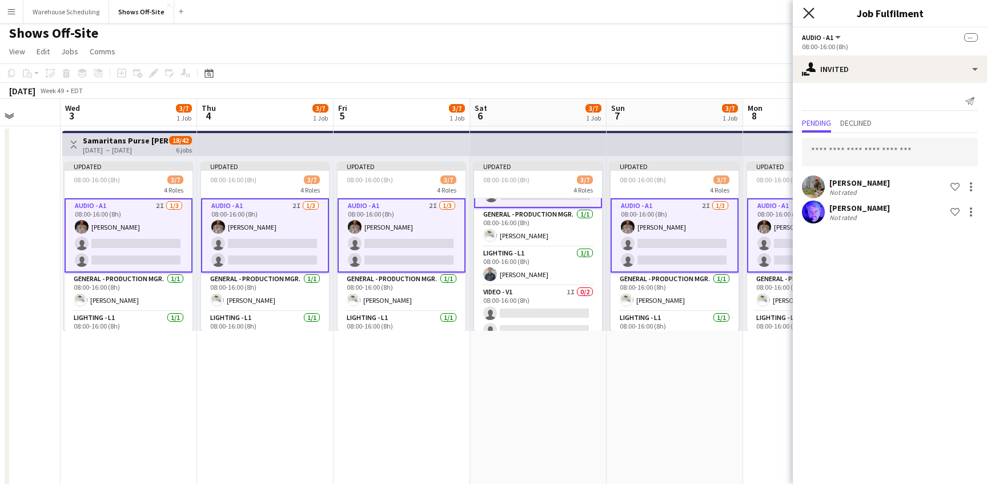
click at [813, 16] on icon at bounding box center [808, 12] width 11 height 11
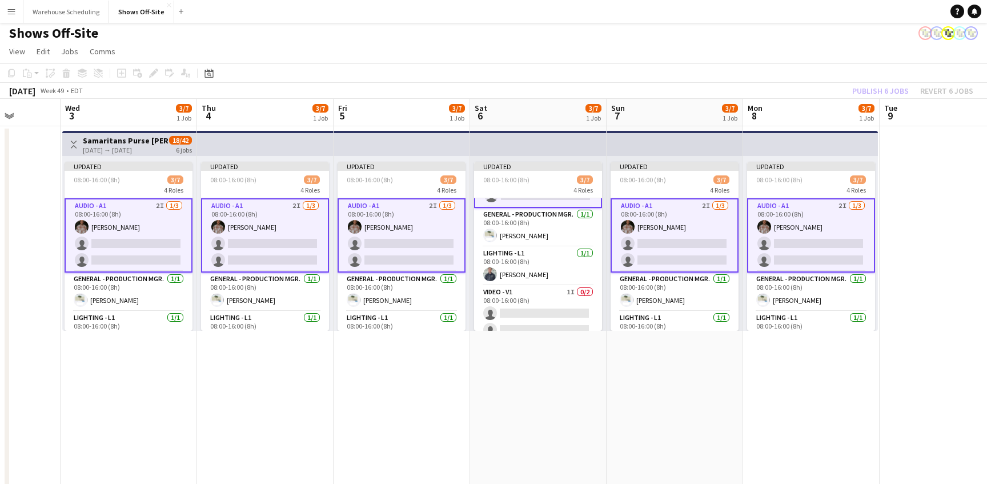
click at [860, 73] on app-toolbar "Copy Paste Paste Command V Paste with crew Command Shift V Paste linked Job [GE…" at bounding box center [493, 72] width 987 height 19
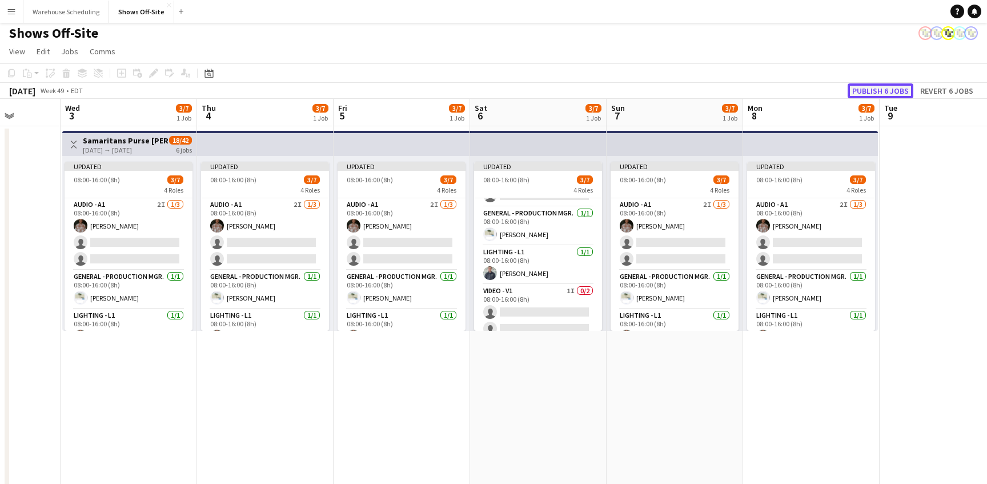
click at [867, 94] on button "Publish 6 jobs" at bounding box center [881, 90] width 66 height 15
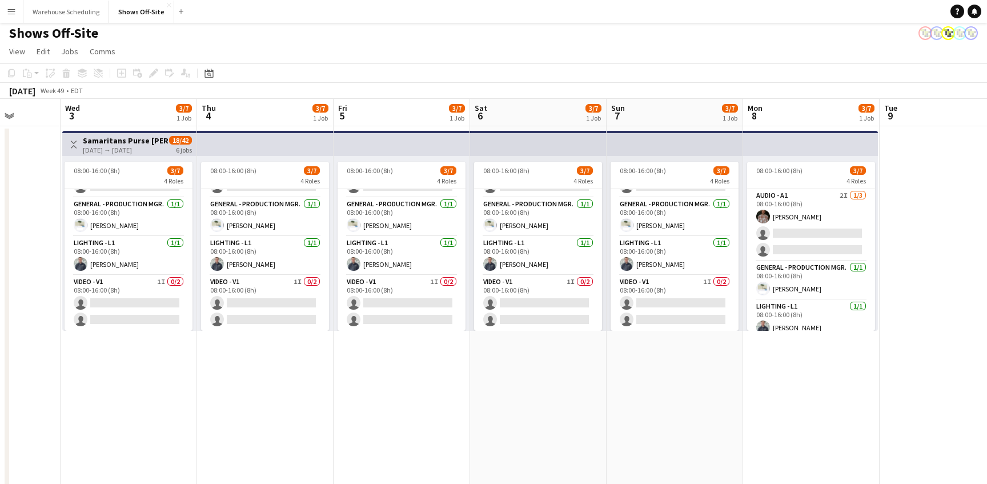
click at [142, 136] on h3 "Samaritans Purse [PERSON_NAME] Christmas '25 Weknd 1 -- 409867" at bounding box center [125, 140] width 85 height 10
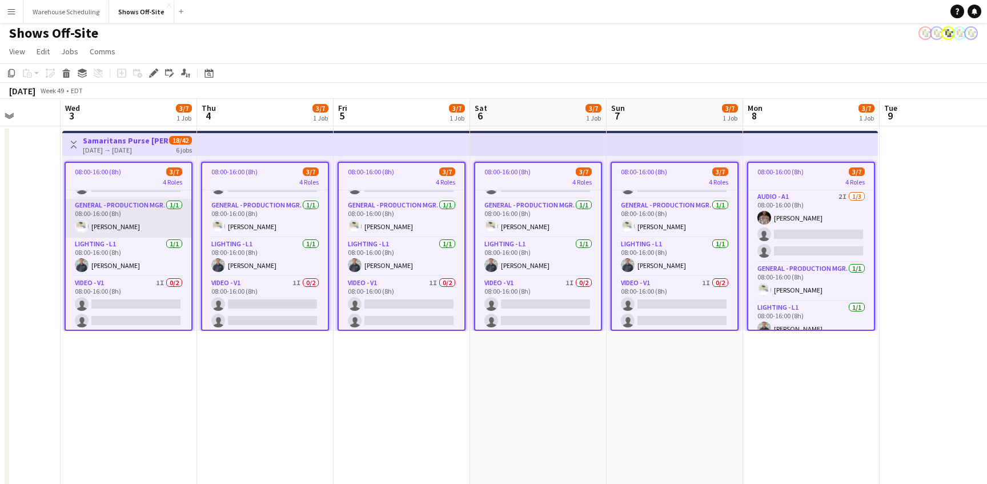
click at [146, 200] on app-card-role "General - Production Mgr. [DATE] 08:00-16:00 (8h) [PERSON_NAME]" at bounding box center [129, 218] width 126 height 39
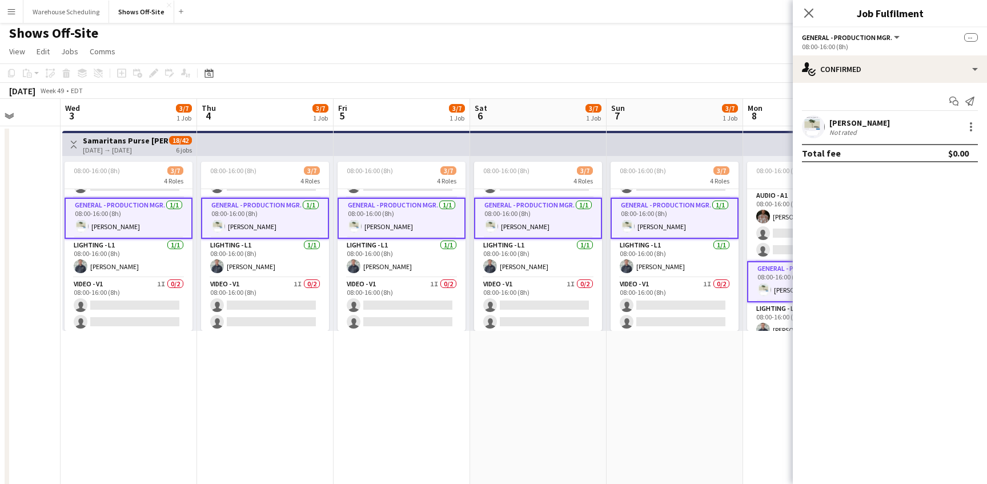
click at [144, 139] on h3 "Samaritans Purse [PERSON_NAME] Christmas '25 Weknd 1 -- 409867" at bounding box center [125, 140] width 85 height 10
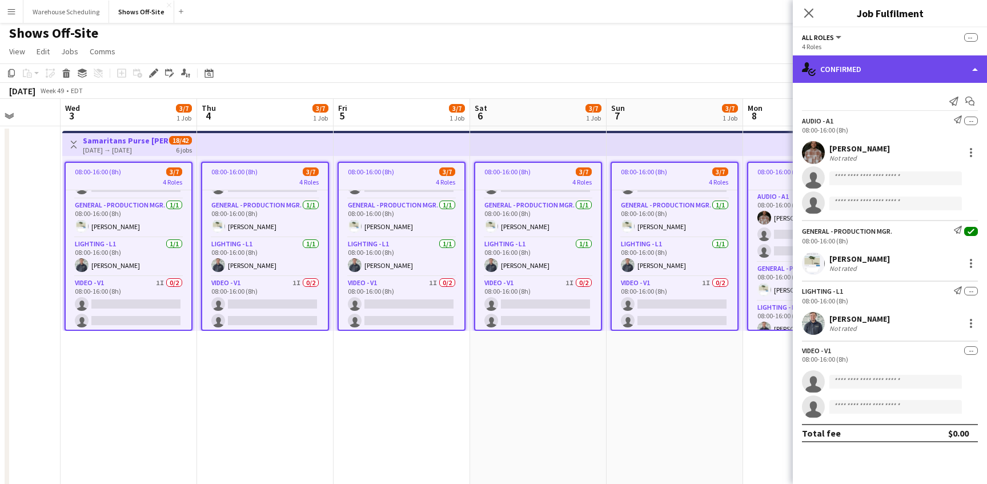
click at [908, 65] on div "single-neutral-actions-check-2 Confirmed" at bounding box center [890, 68] width 194 height 27
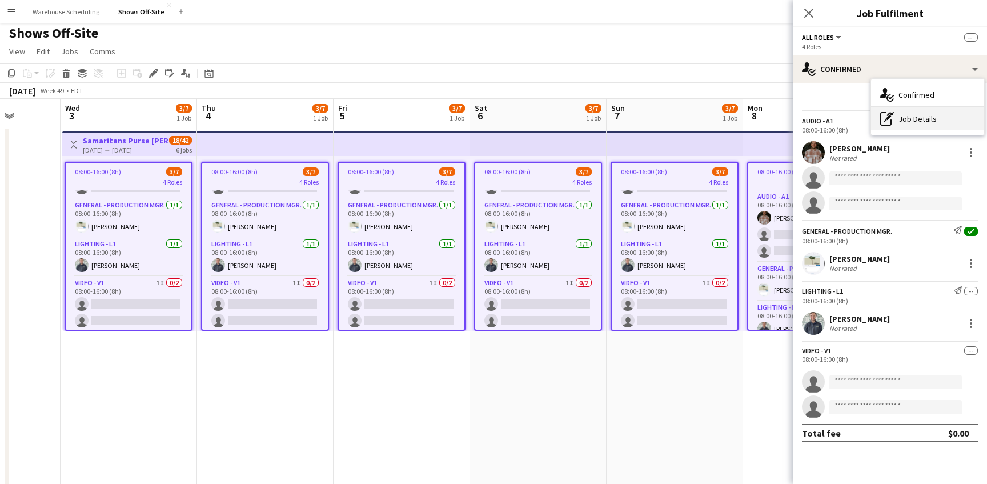
click at [912, 115] on div "pen-write Job Details" at bounding box center [927, 118] width 113 height 23
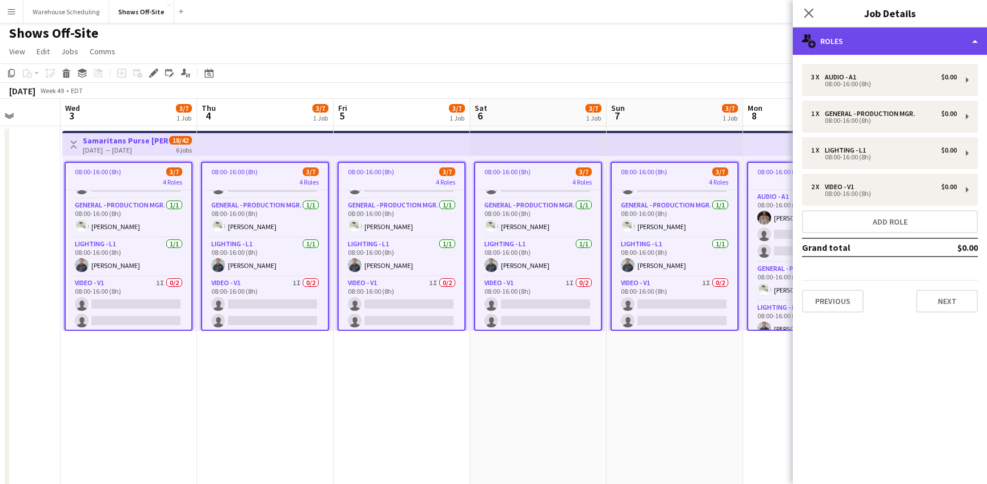
click at [901, 33] on div "multiple-users-add Roles" at bounding box center [890, 40] width 194 height 27
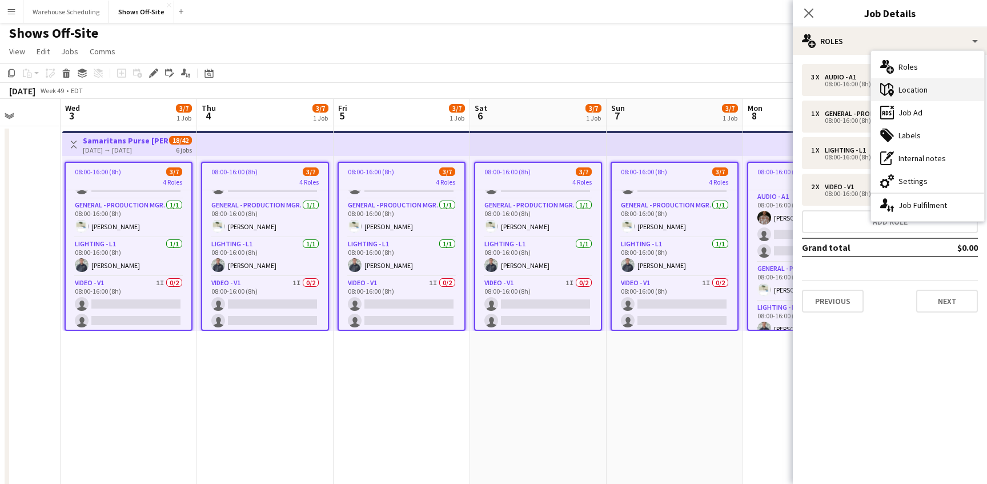
click at [921, 98] on div "maps-pin-1 Location" at bounding box center [927, 89] width 113 height 23
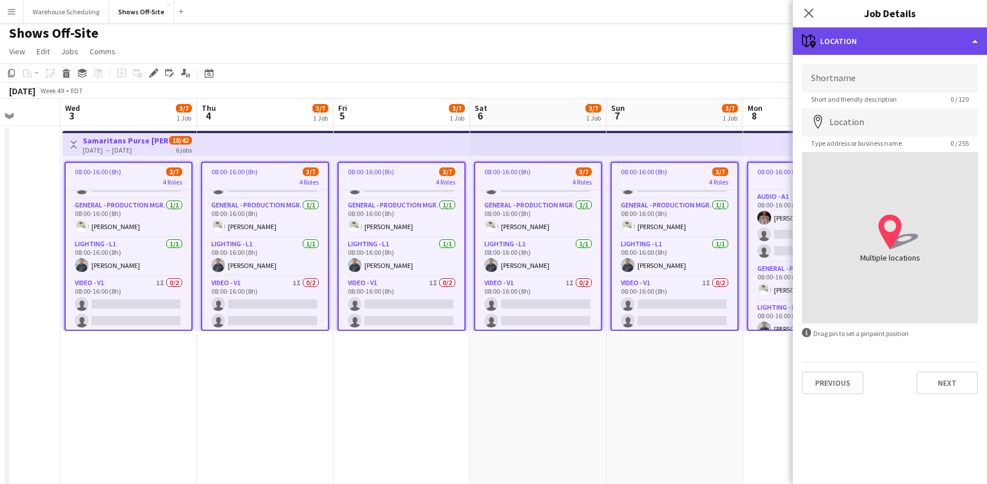
click at [906, 52] on div "maps-pin-1 Location" at bounding box center [890, 40] width 194 height 27
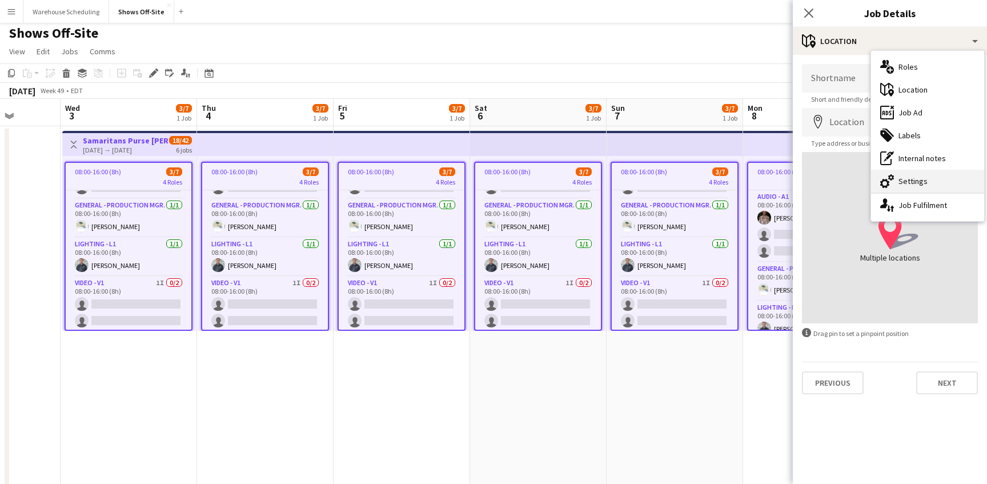
click at [923, 190] on div "cog-double-3 Settings" at bounding box center [927, 181] width 113 height 23
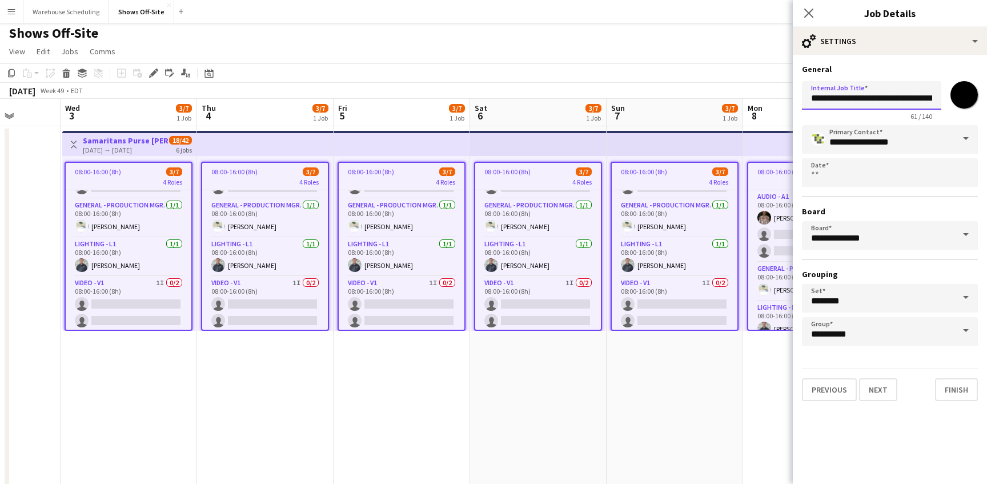
scroll to position [0, 121]
drag, startPoint x: 874, startPoint y: 99, endPoint x: 986, endPoint y: 102, distance: 112.6
click at [986, 102] on form "**********" at bounding box center [890, 232] width 194 height 337
click at [905, 97] on input "**********" at bounding box center [871, 95] width 139 height 29
drag, startPoint x: 905, startPoint y: 97, endPoint x: 986, endPoint y: 97, distance: 80.5
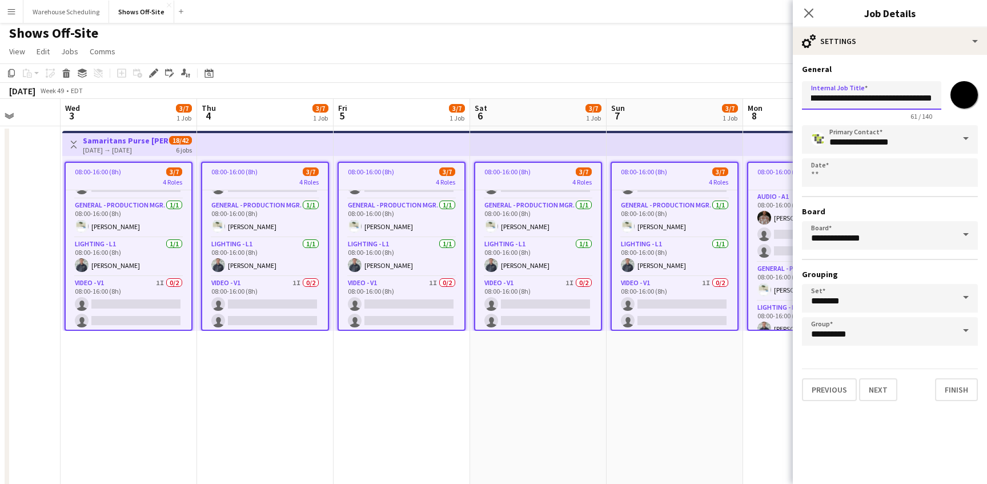
click at [986, 97] on form "**********" at bounding box center [890, 232] width 194 height 337
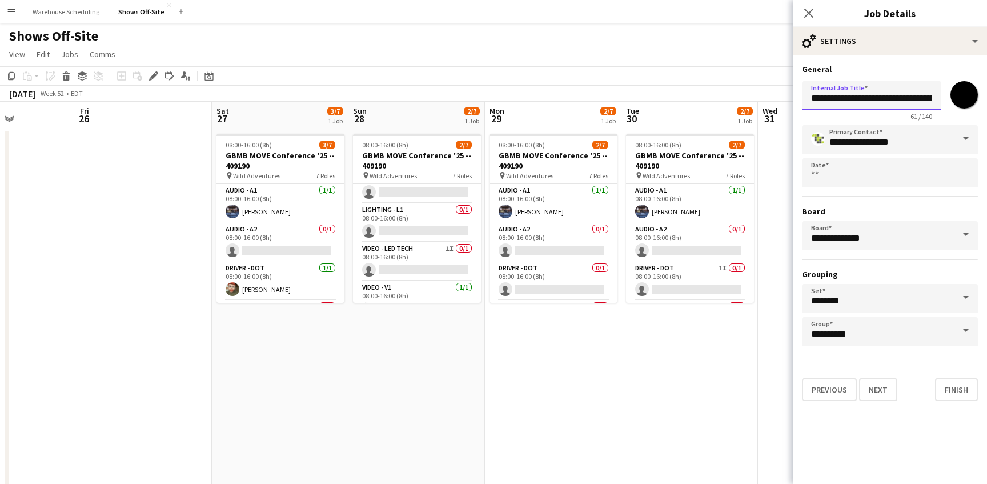
scroll to position [153, 0]
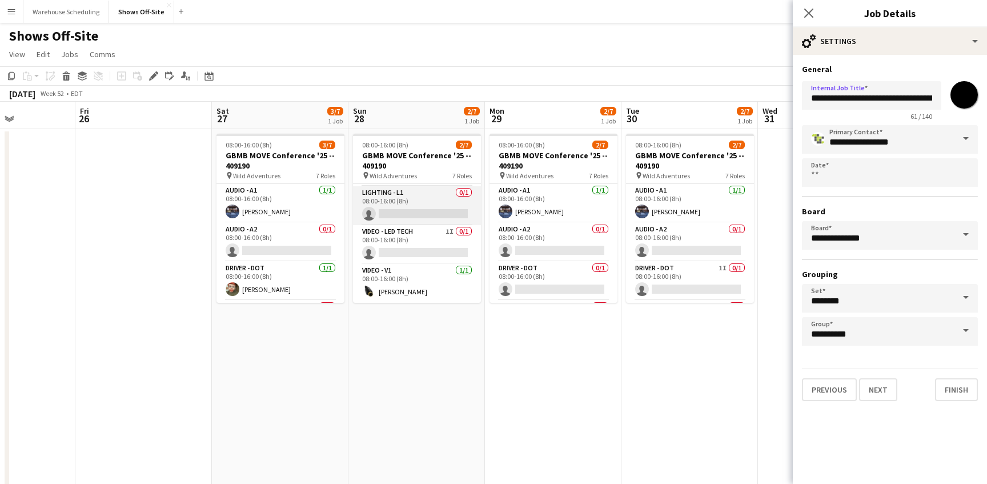
click at [422, 202] on app-card-role "Lighting - L1 0/1 08:00-16:00 (8h) single-neutral-actions" at bounding box center [417, 205] width 128 height 39
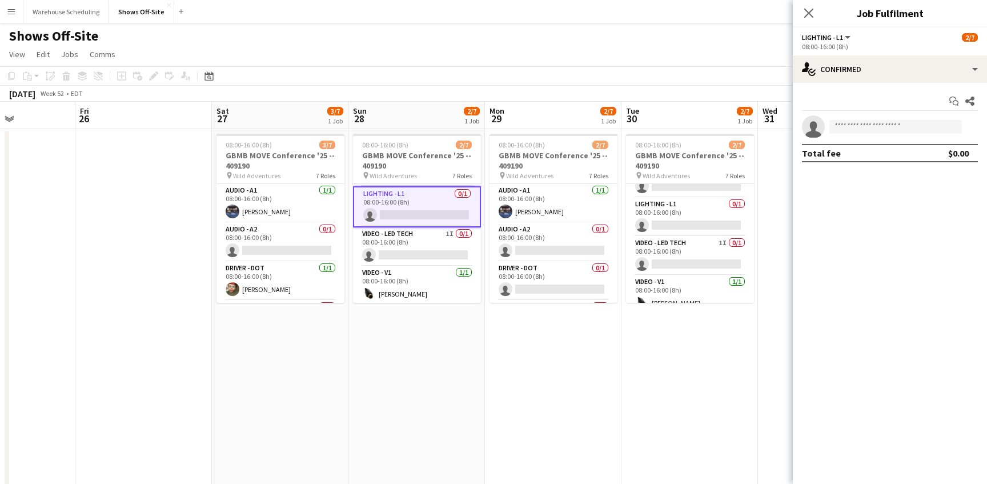
scroll to position [144, 0]
click at [684, 212] on app-card-role "Lighting - L1 0/1 08:00-16:00 (8h) single-neutral-actions" at bounding box center [690, 214] width 128 height 39
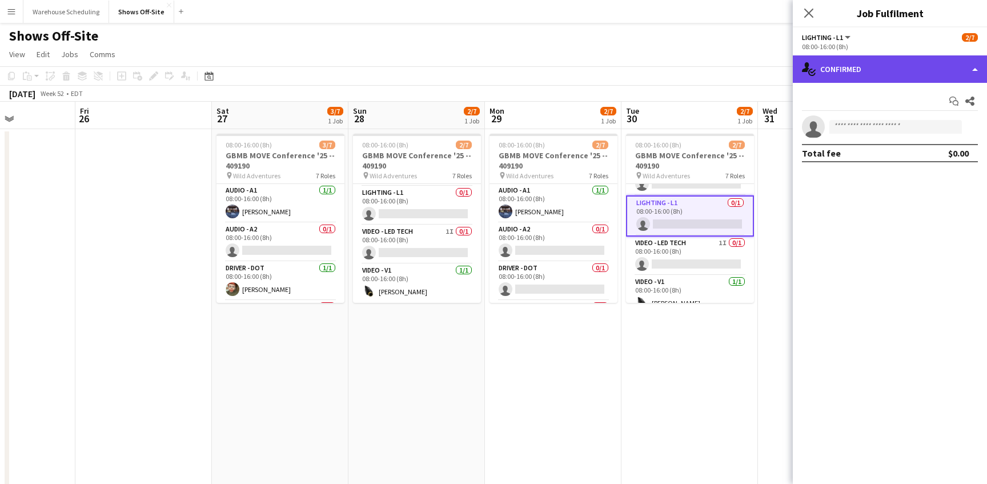
click at [870, 59] on div "single-neutral-actions-check-2 Confirmed" at bounding box center [890, 68] width 194 height 27
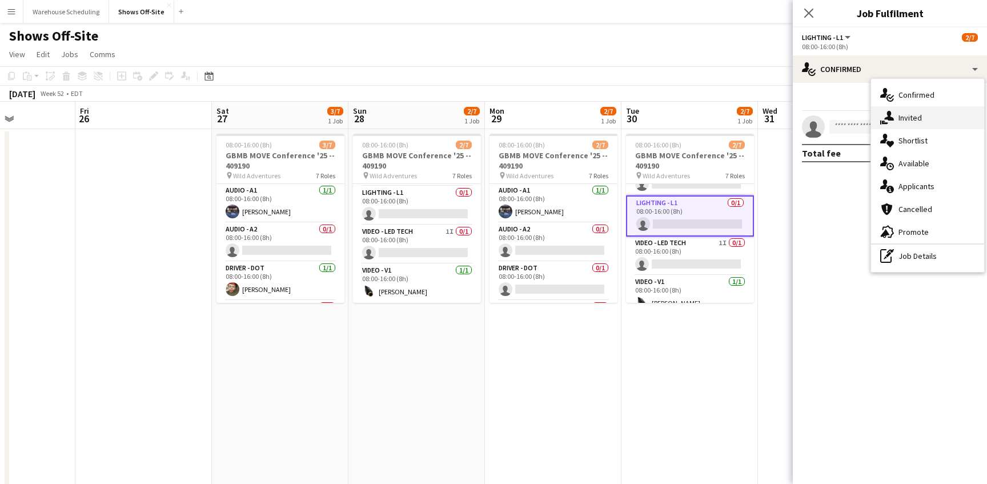
click at [883, 111] on icon "single-neutral-actions-share-1" at bounding box center [887, 118] width 14 height 14
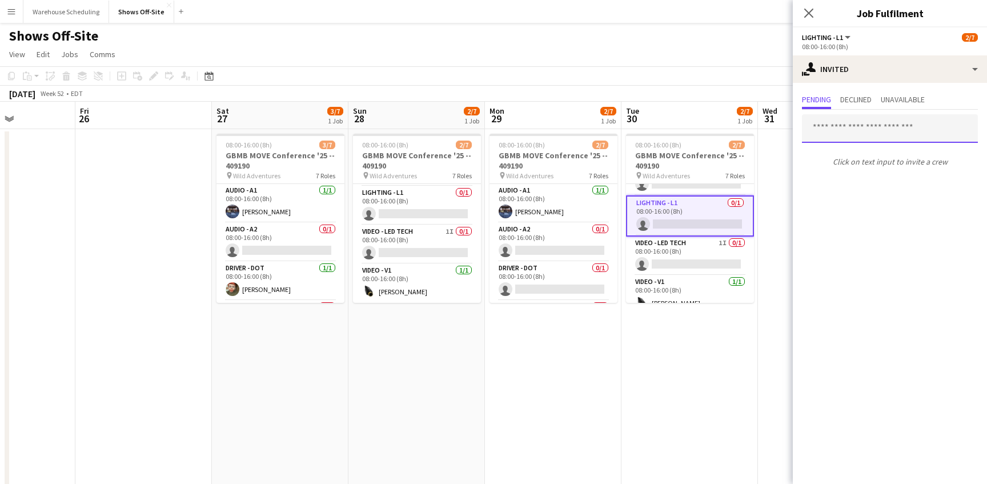
click at [846, 131] on input "text" at bounding box center [890, 128] width 176 height 29
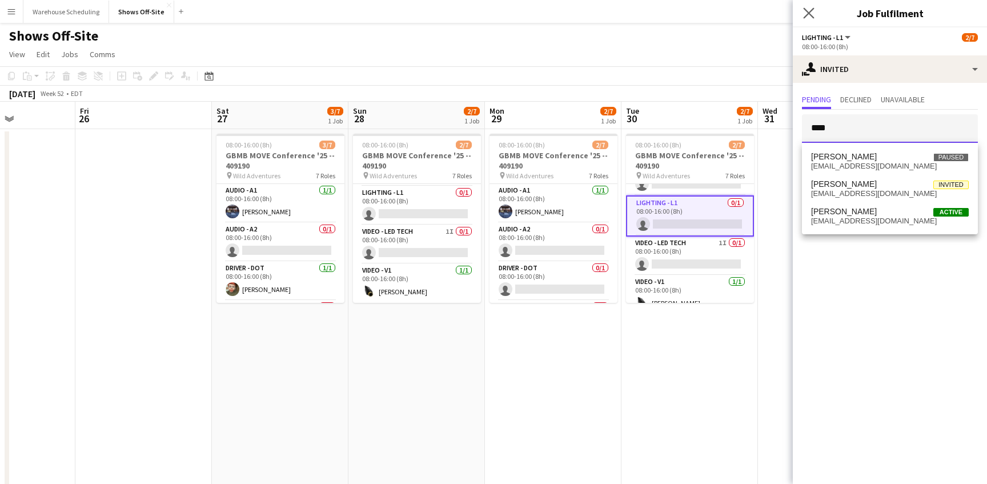
type input "****"
click at [802, 13] on app-icon "Close pop-in" at bounding box center [809, 13] width 17 height 17
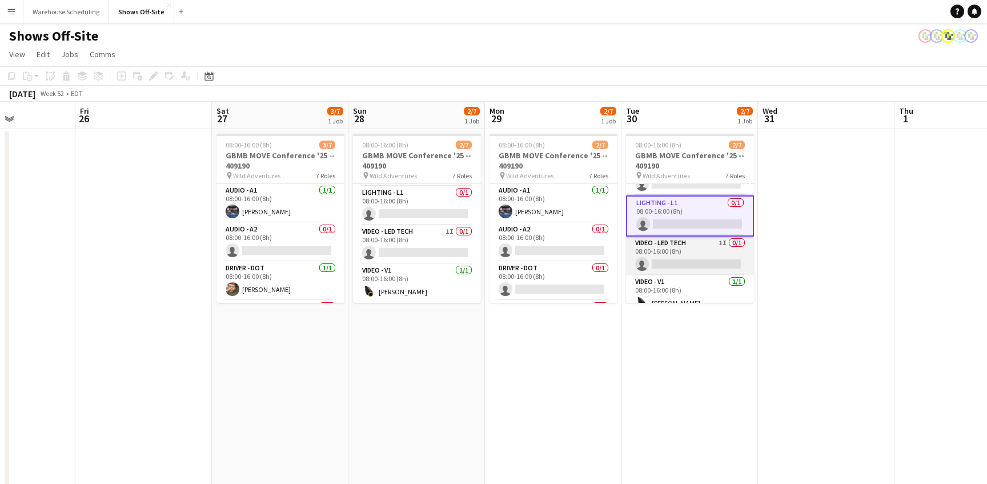
click at [671, 246] on app-card-role "Video - LED Tech 1I 0/1 08:00-16:00 (8h) single-neutral-actions" at bounding box center [690, 255] width 128 height 39
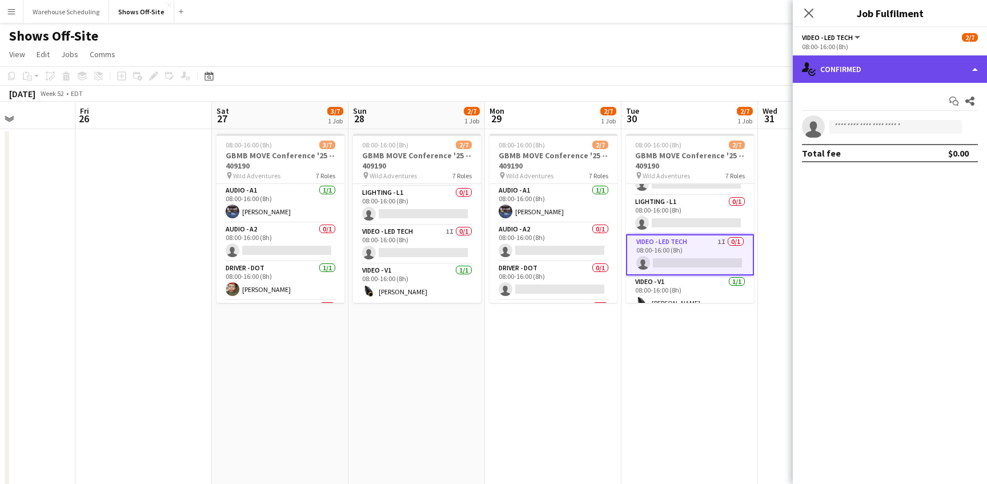
click at [860, 69] on div "single-neutral-actions-check-2 Confirmed" at bounding box center [890, 68] width 194 height 27
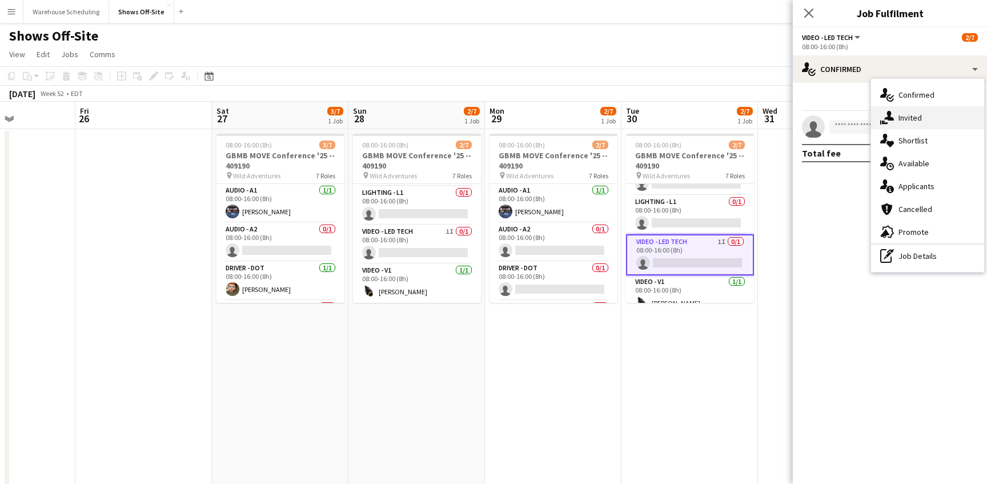
click at [910, 118] on div "single-neutral-actions-share-1 Invited" at bounding box center [927, 117] width 113 height 23
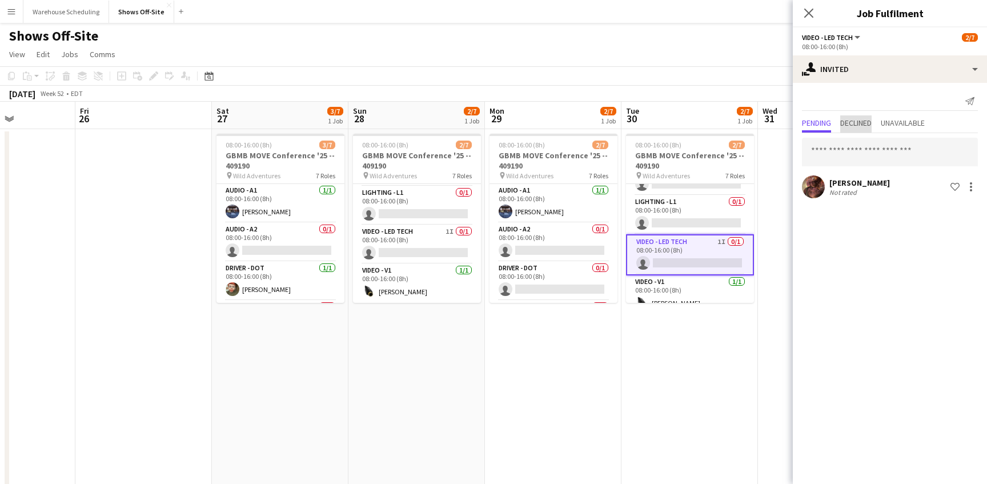
click at [856, 122] on span "Declined" at bounding box center [855, 123] width 31 height 8
click at [823, 126] on span "Pending" at bounding box center [816, 123] width 29 height 8
click at [802, 20] on app-icon "Close pop-in" at bounding box center [809, 13] width 17 height 17
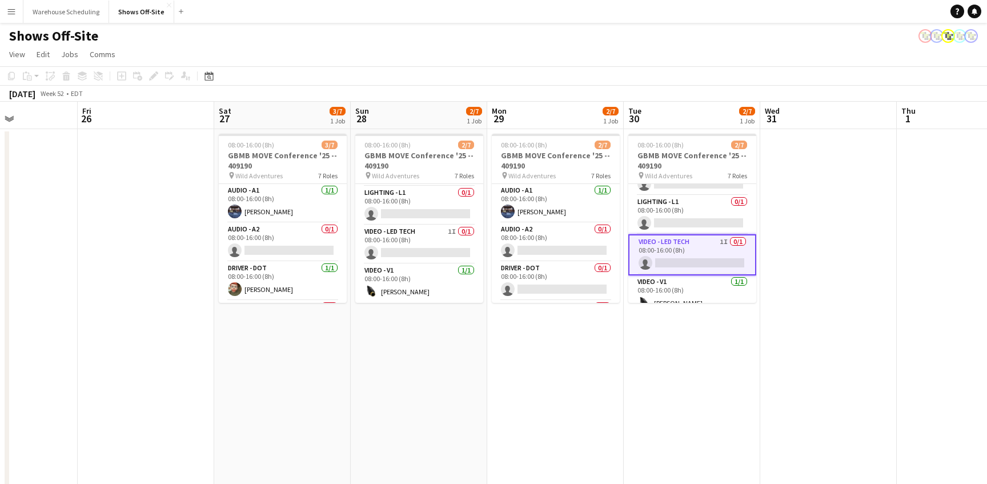
scroll to position [0, 528]
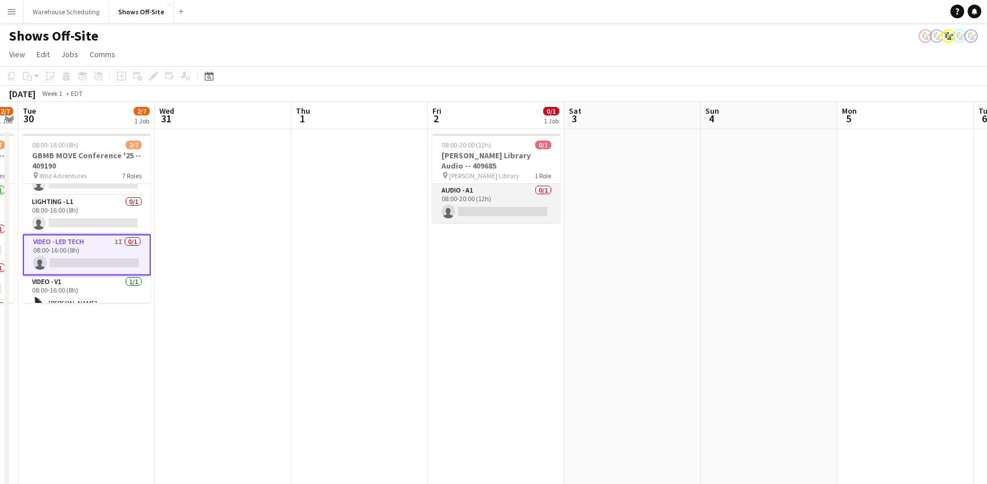
click at [517, 197] on app-card-role "Audio - A1 0/1 08:00-20:00 (12h) single-neutral-actions" at bounding box center [496, 203] width 128 height 39
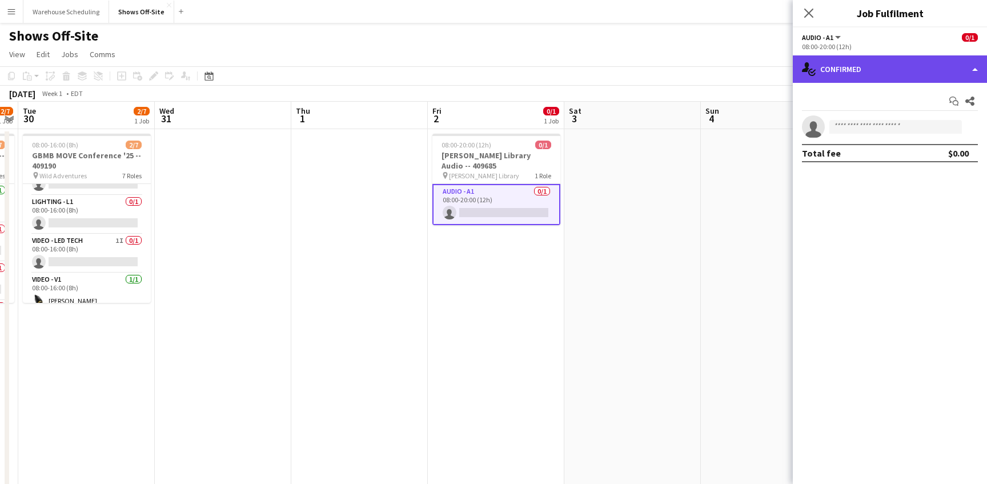
click at [901, 75] on div "single-neutral-actions-check-2 Confirmed" at bounding box center [890, 68] width 194 height 27
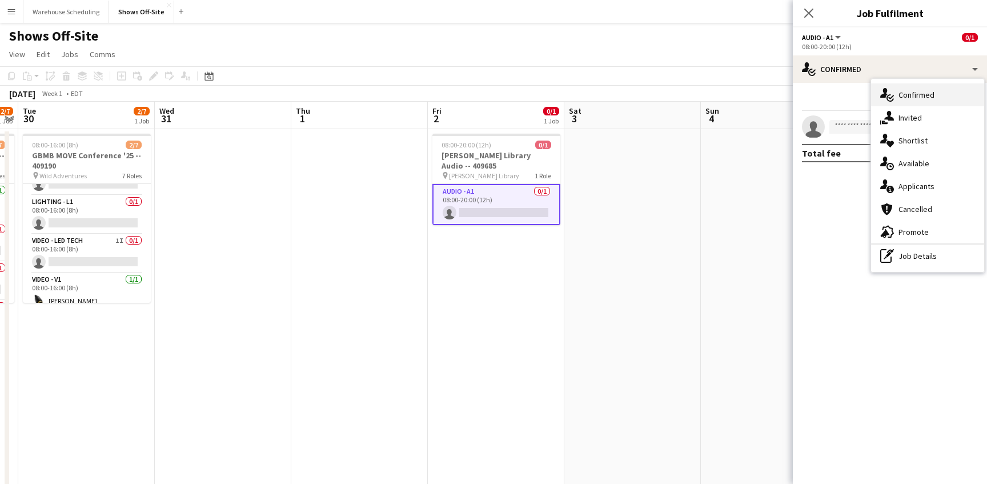
click at [906, 103] on div "single-neutral-actions-check-2 Confirmed" at bounding box center [927, 94] width 113 height 23
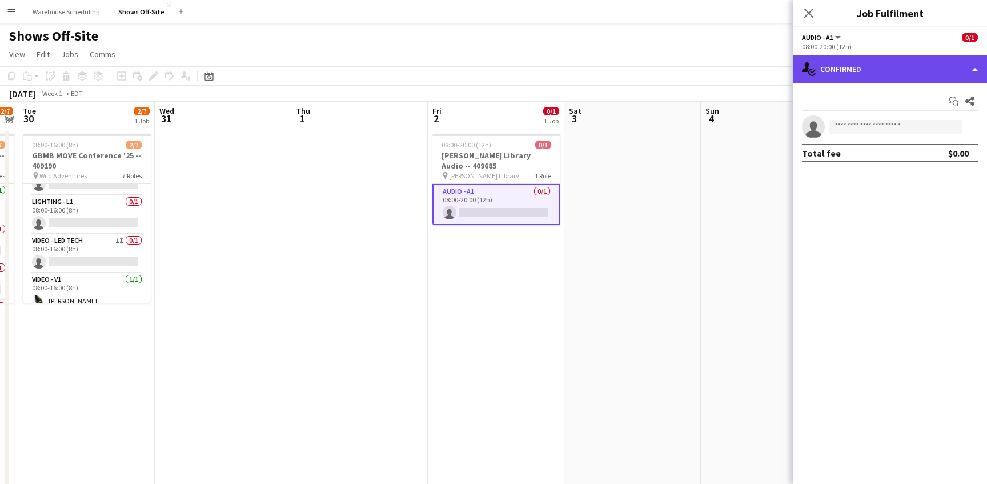
click at [901, 75] on div "single-neutral-actions-check-2 Confirmed" at bounding box center [890, 68] width 194 height 27
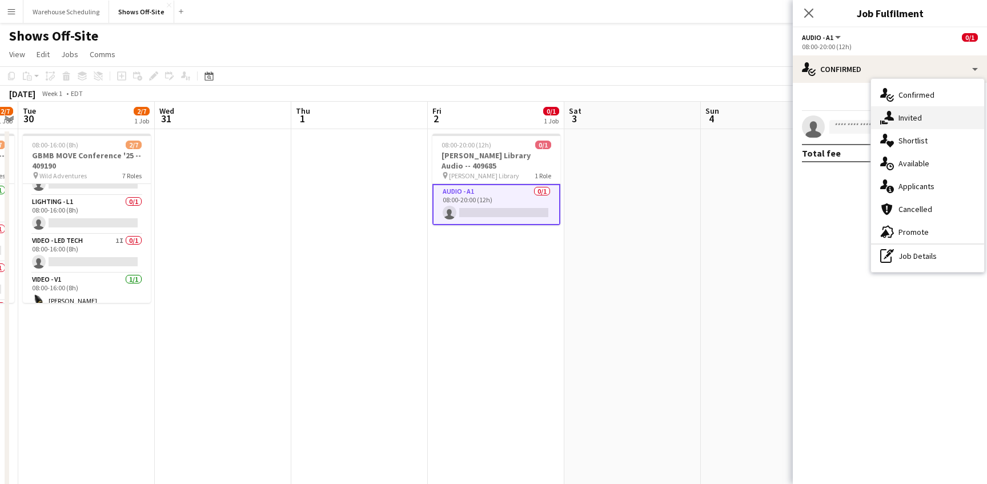
click at [908, 113] on div "single-neutral-actions-share-1 Invited" at bounding box center [927, 117] width 113 height 23
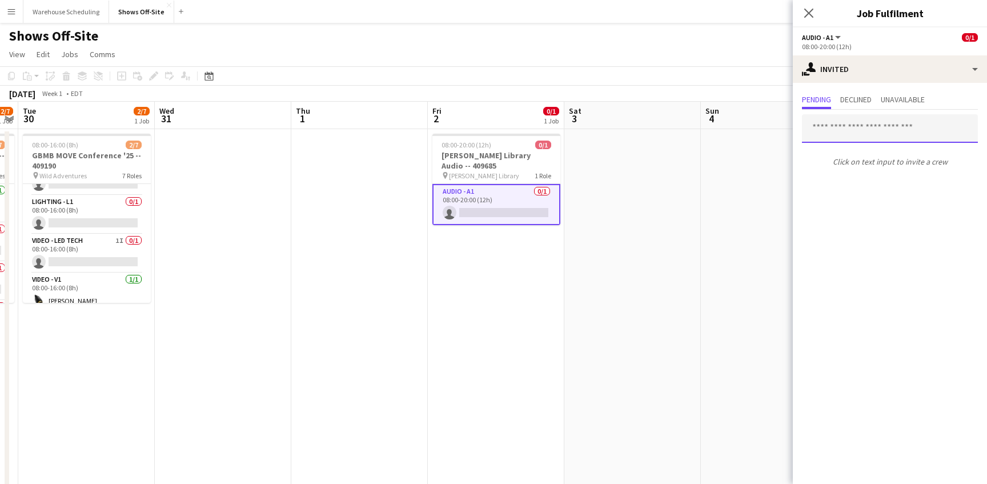
click at [862, 120] on input "text" at bounding box center [890, 128] width 176 height 29
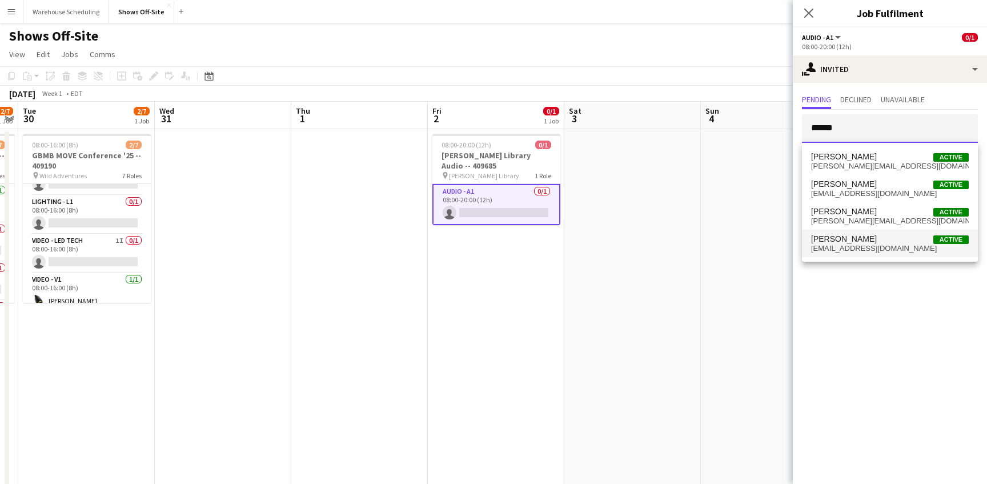
type input "******"
click at [869, 244] on span "[EMAIL_ADDRESS][DOMAIN_NAME]" at bounding box center [890, 248] width 158 height 9
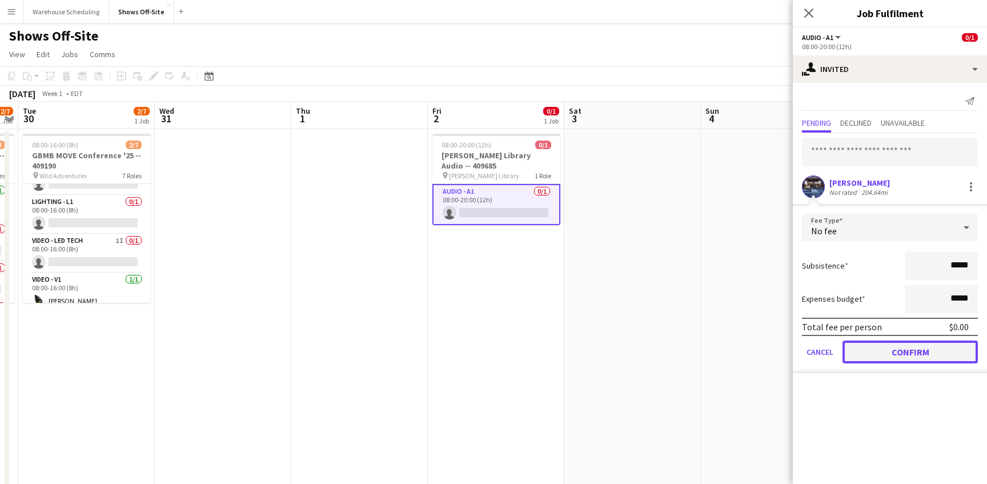
click at [897, 343] on button "Confirm" at bounding box center [909, 351] width 135 height 23
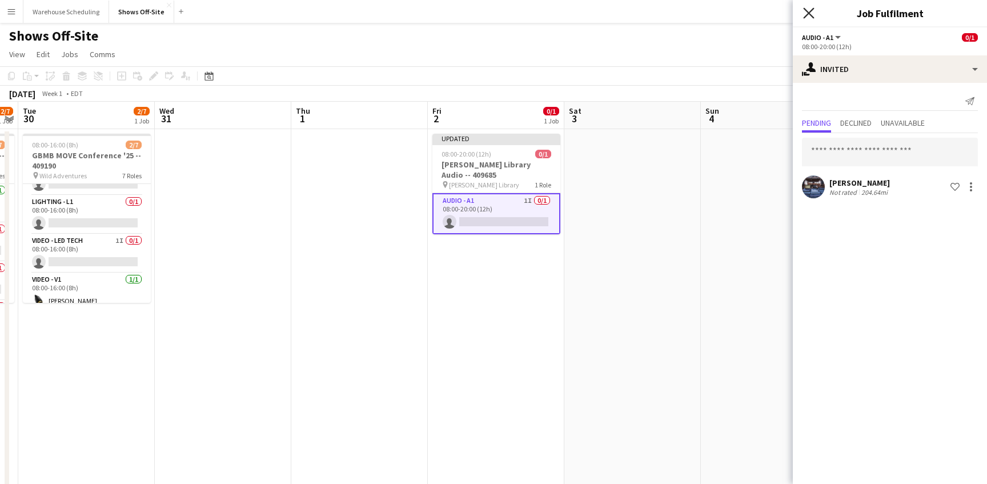
click at [804, 12] on icon "Close pop-in" at bounding box center [808, 12] width 11 height 11
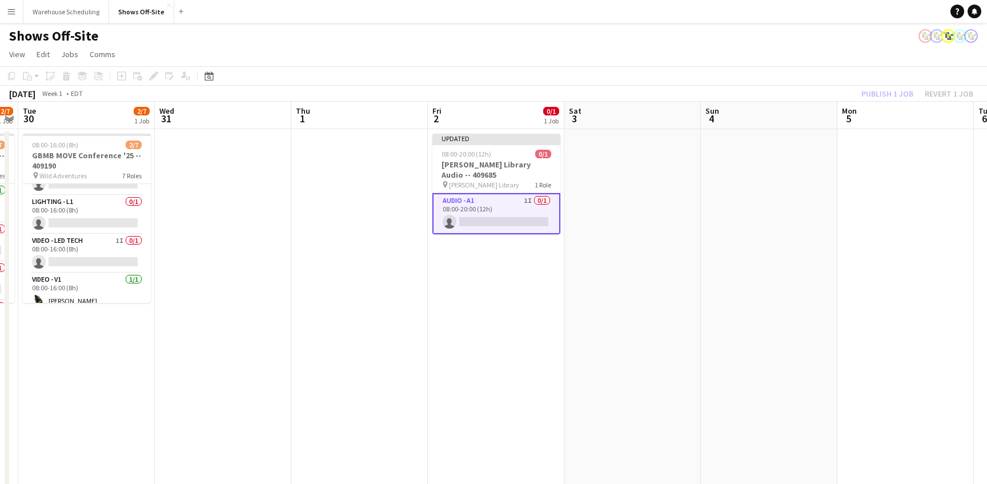
click at [864, 63] on app-page-menu "View Day view expanded Day view collapsed Month view Date picker Jump to [DATE]…" at bounding box center [493, 56] width 987 height 22
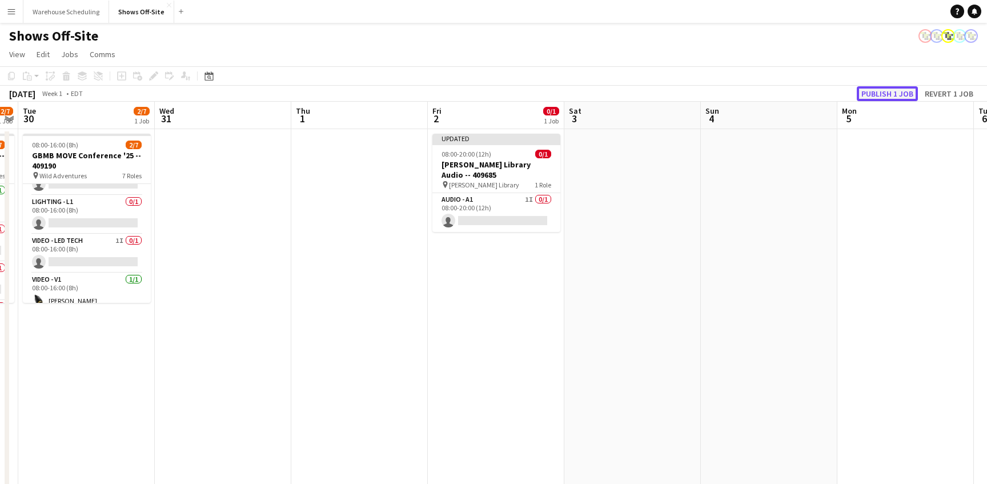
click at [882, 95] on button "Publish 1 job" at bounding box center [887, 93] width 61 height 15
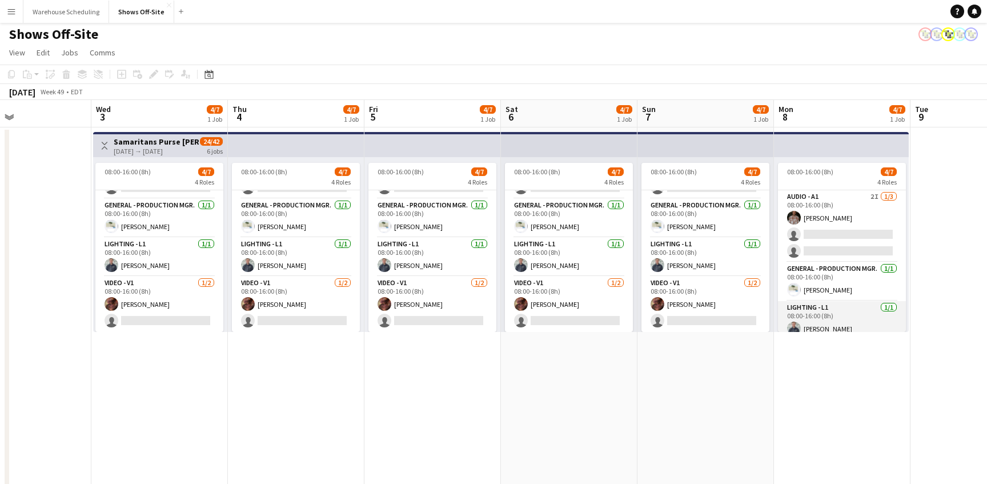
scroll to position [63, 0]
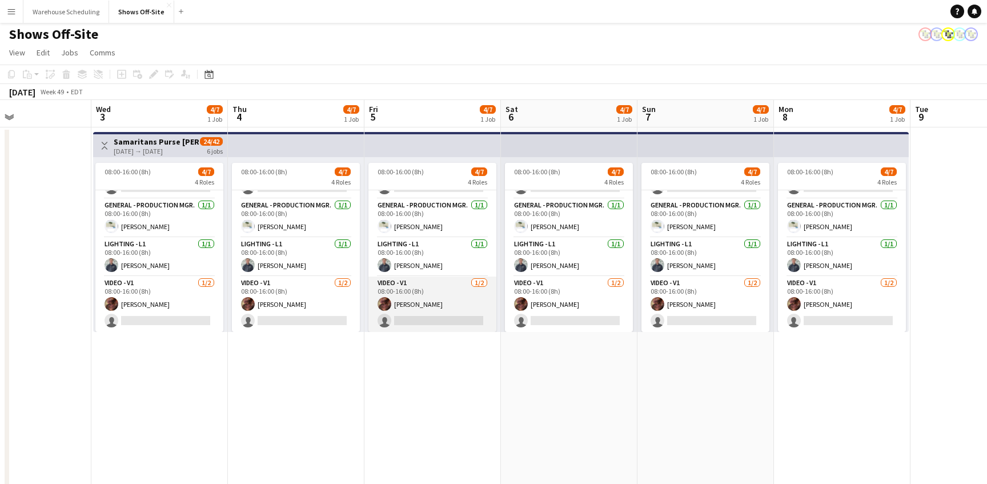
click at [433, 294] on app-card-role "Video - V1 [DATE] 08:00-16:00 (8h) [PERSON_NAME] single-neutral-actions" at bounding box center [432, 303] width 128 height 55
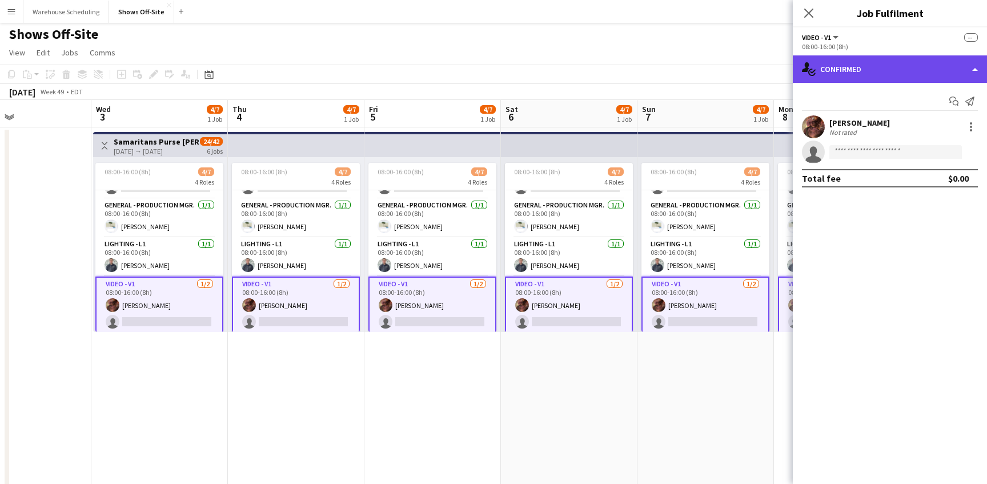
click at [904, 70] on div "single-neutral-actions-check-2 Confirmed" at bounding box center [890, 68] width 194 height 27
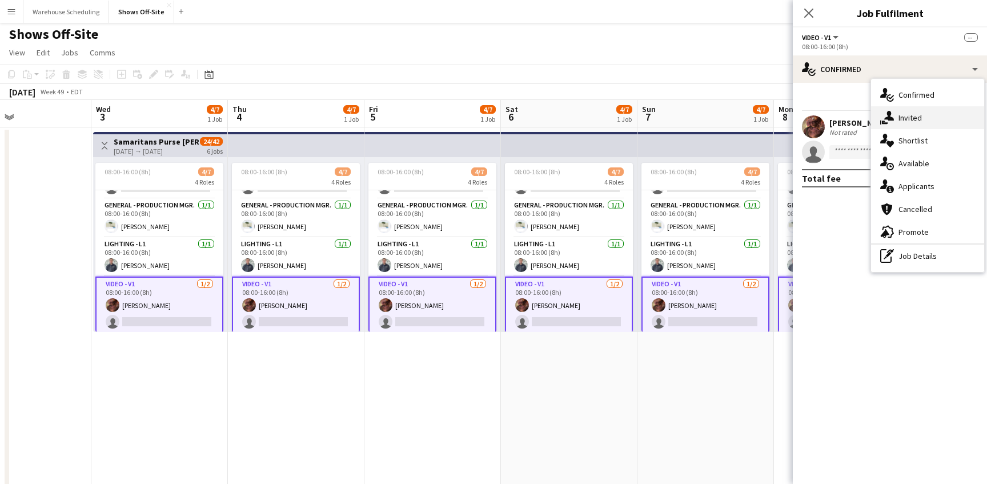
click at [911, 119] on div "single-neutral-actions-share-1 Invited" at bounding box center [927, 117] width 113 height 23
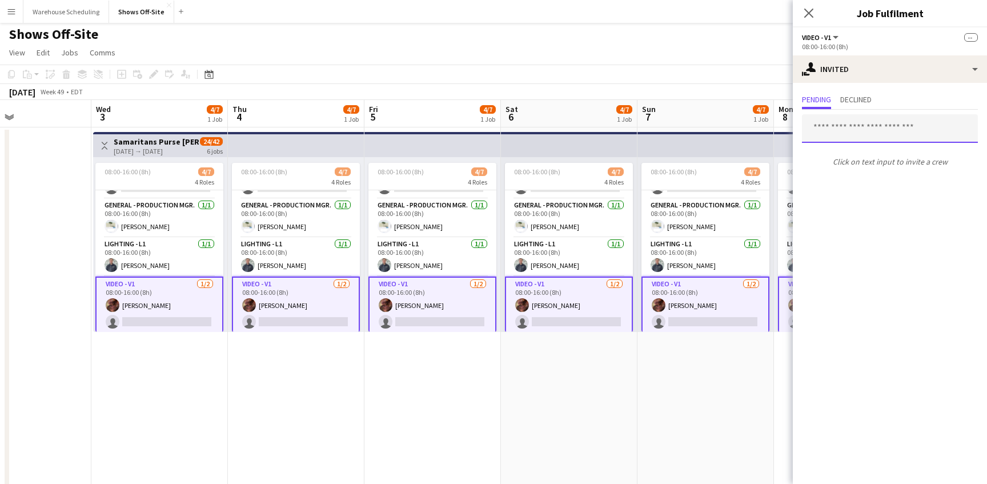
click at [840, 118] on input "text" at bounding box center [890, 128] width 176 height 29
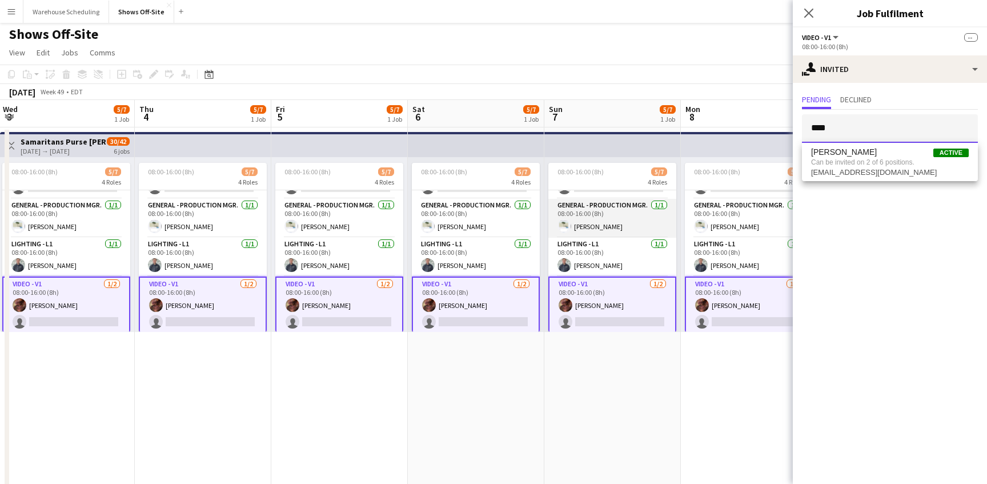
scroll to position [0, 412]
type input "****"
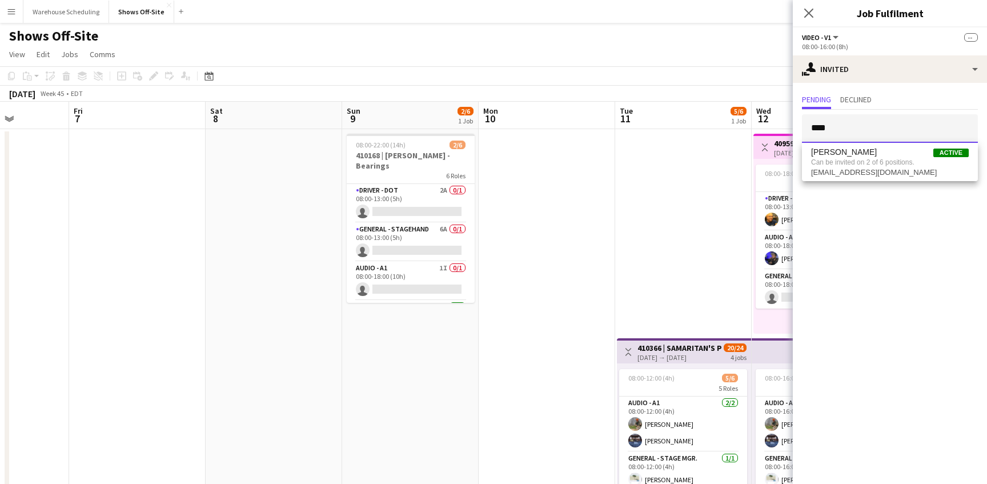
scroll to position [0, 256]
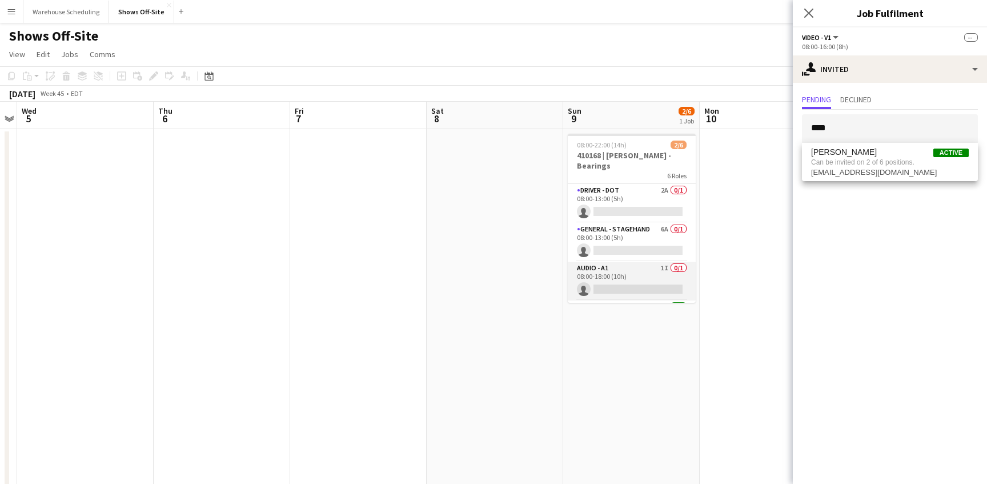
click at [621, 287] on app-card-role "Audio - A1 1I 0/1 08:00-18:00 (10h) single-neutral-actions" at bounding box center [632, 281] width 128 height 39
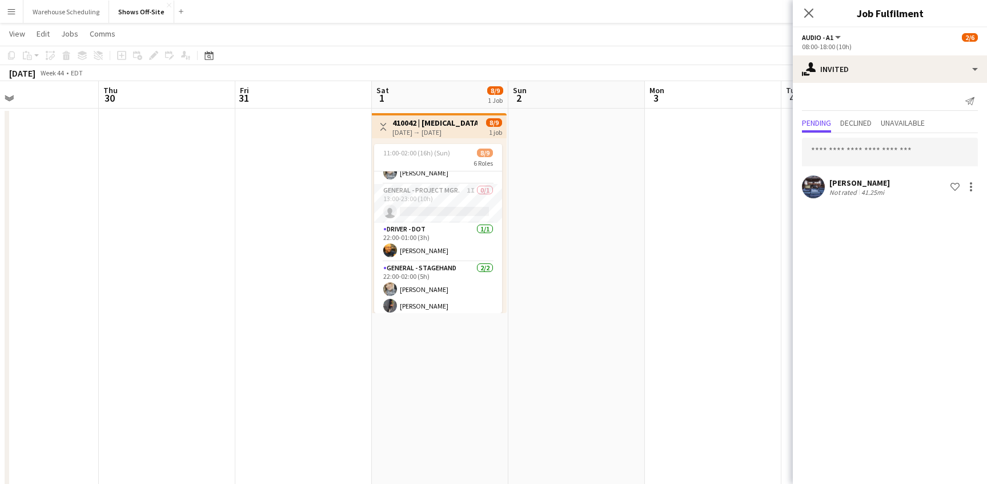
scroll to position [139, 0]
click at [437, 198] on app-card-role "General - Project Mgr. 1I 0/1 13:00-23:00 (10h) single-neutral-actions" at bounding box center [438, 201] width 128 height 39
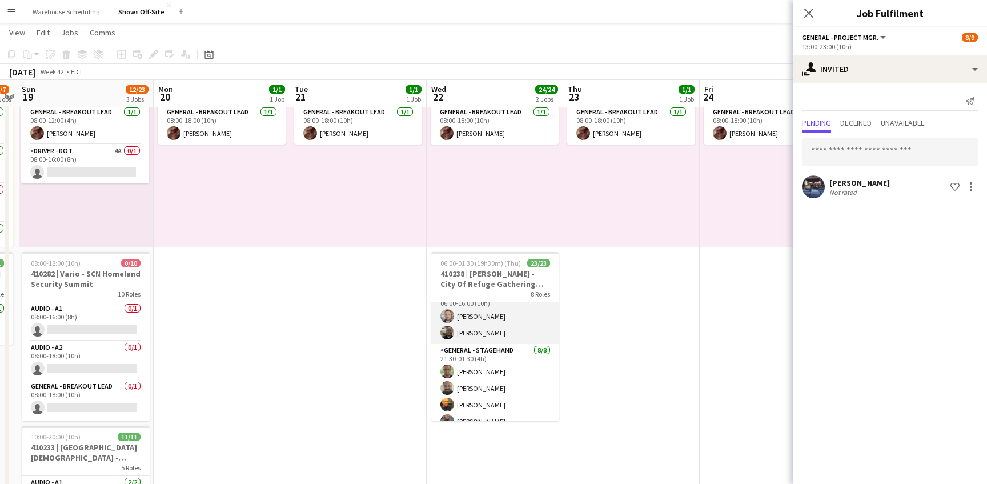
scroll to position [440, 0]
